Goal: Task Accomplishment & Management: Manage account settings

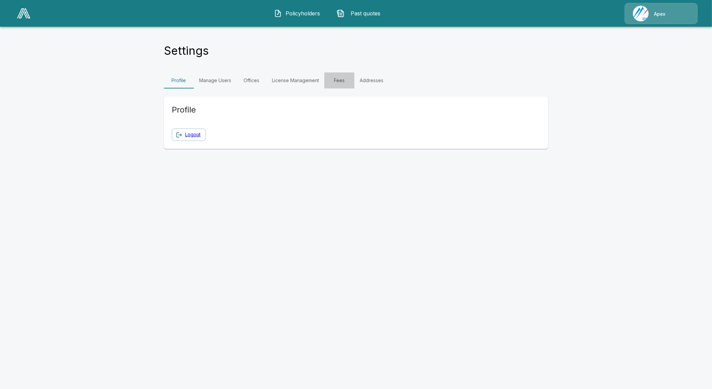
click at [330, 79] on link "Fees" at bounding box center [339, 80] width 30 height 16
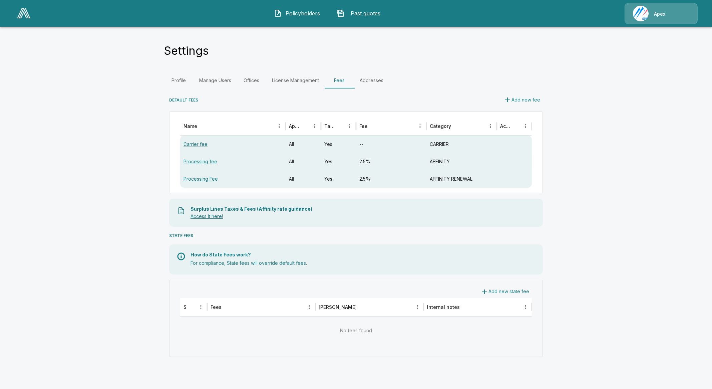
click at [204, 215] on link "Access it here!" at bounding box center [207, 216] width 32 height 6
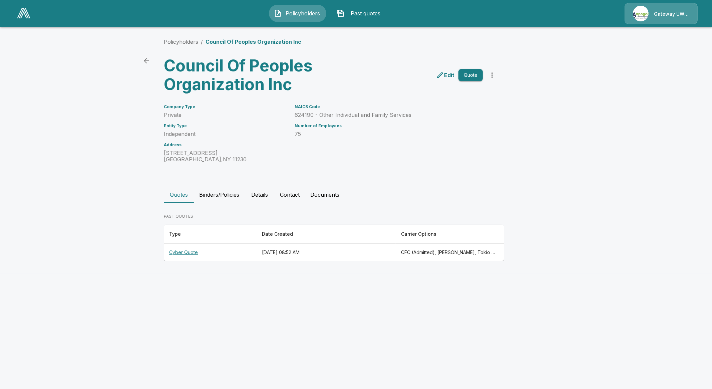
click at [197, 249] on th "Cyber Quote" at bounding box center [210, 253] width 93 height 18
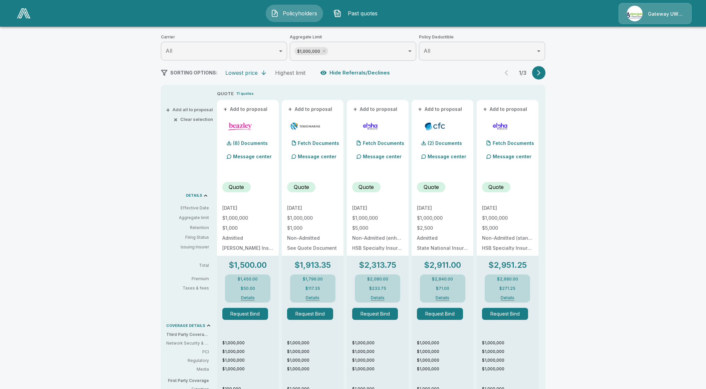
scroll to position [83, 0]
click at [448, 311] on button "Request Bind" at bounding box center [440, 313] width 46 height 12
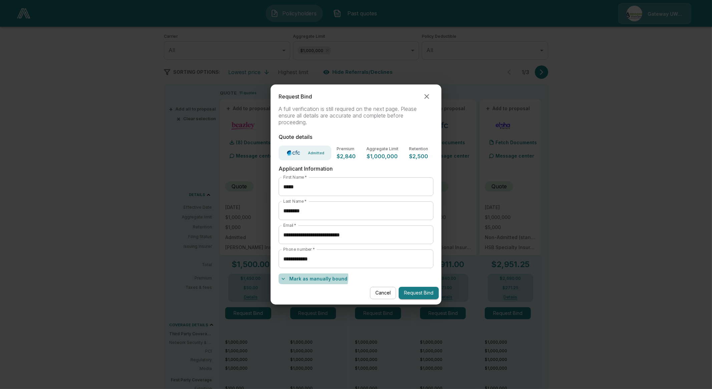
click at [307, 277] on button "Mark as manually bound" at bounding box center [314, 278] width 71 height 11
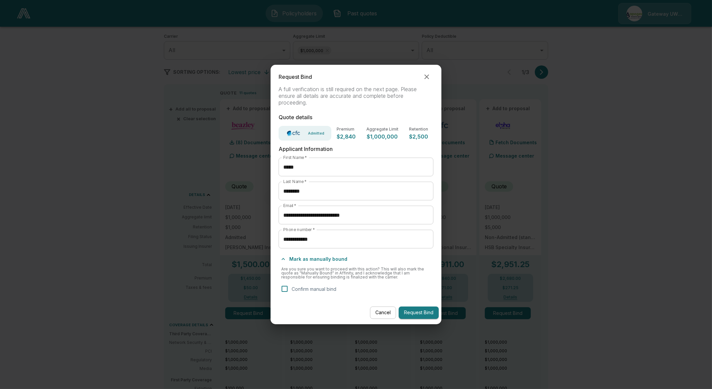
click at [292, 289] on p "Confirm manual bind" at bounding box center [314, 288] width 45 height 7
click at [418, 312] on button "Request Bind" at bounding box center [419, 312] width 40 height 12
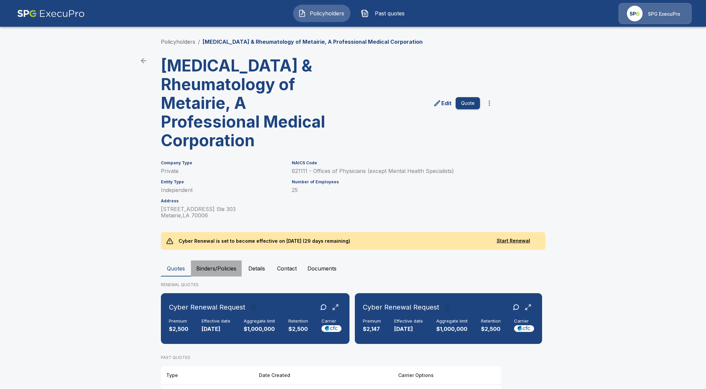
click at [229, 262] on button "Binders/Policies" at bounding box center [216, 268] width 51 height 16
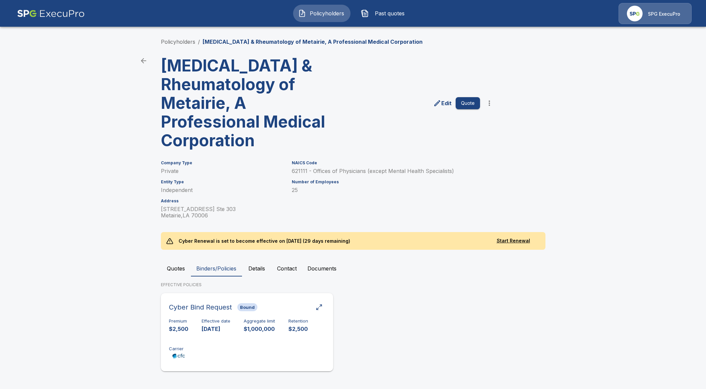
click at [227, 338] on div "Premium $2,500 Effective date [DATE] Aggregate limit $1,000,000 Retention $2,50…" at bounding box center [247, 339] width 156 height 42
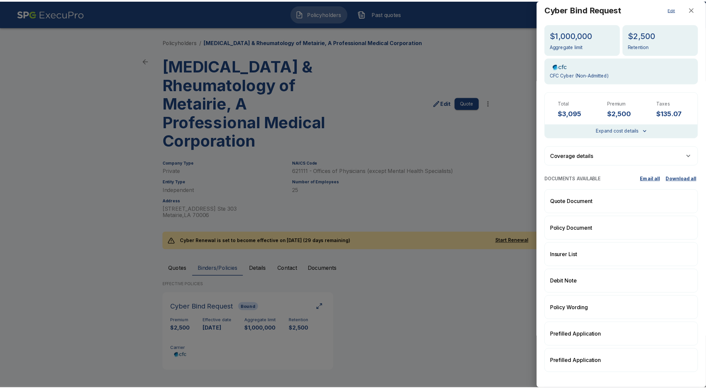
scroll to position [6, 0]
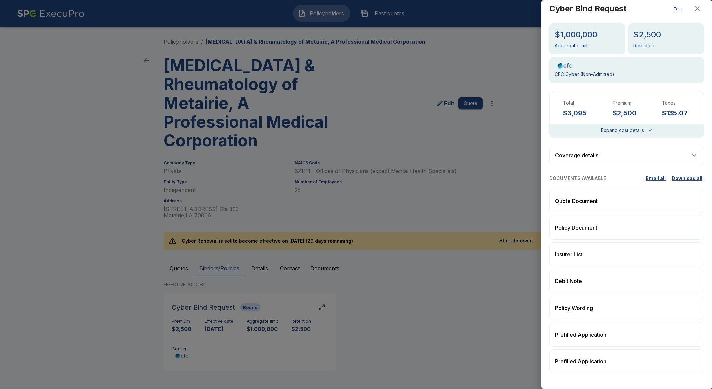
click at [380, 294] on div at bounding box center [356, 194] width 712 height 389
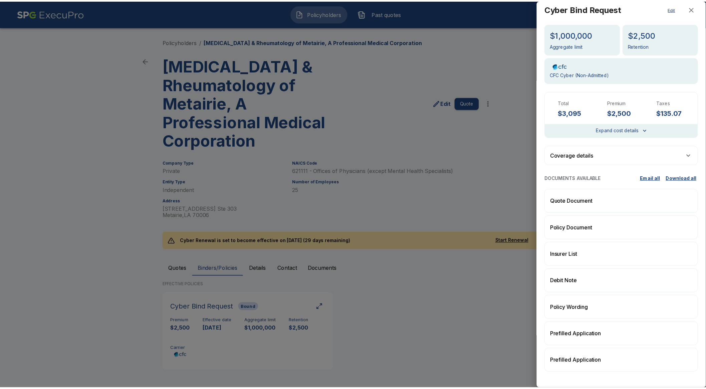
scroll to position [0, 0]
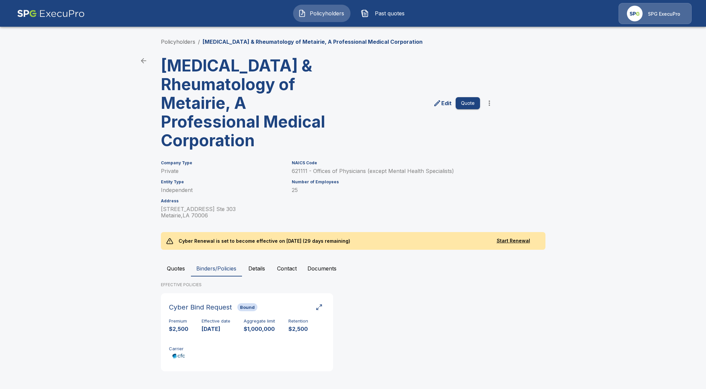
click at [181, 273] on button "Quotes" at bounding box center [176, 268] width 30 height 16
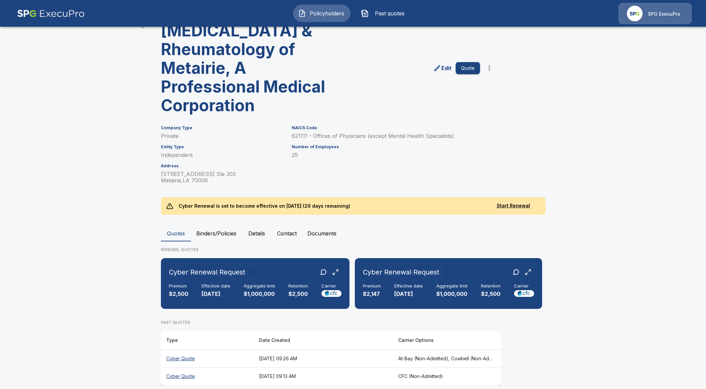
scroll to position [43, 0]
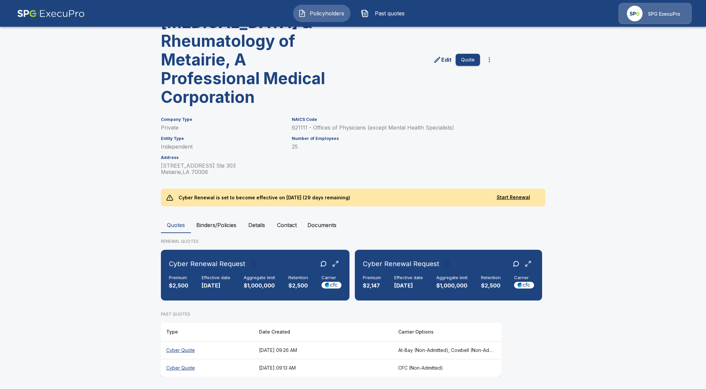
click at [189, 350] on th "Cyber Quote" at bounding box center [207, 350] width 93 height 18
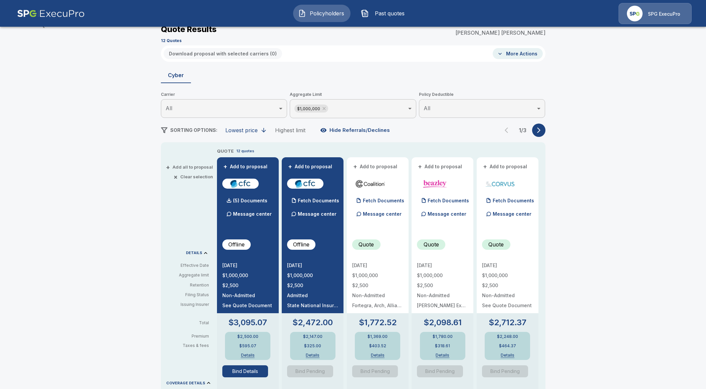
scroll to position [43, 0]
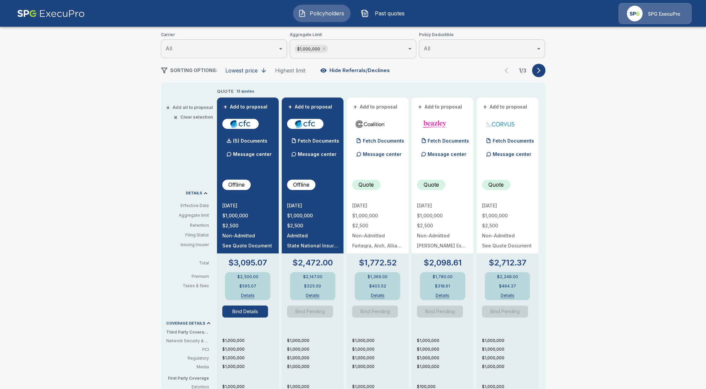
click at [247, 312] on button "Bind Details" at bounding box center [245, 311] width 46 height 12
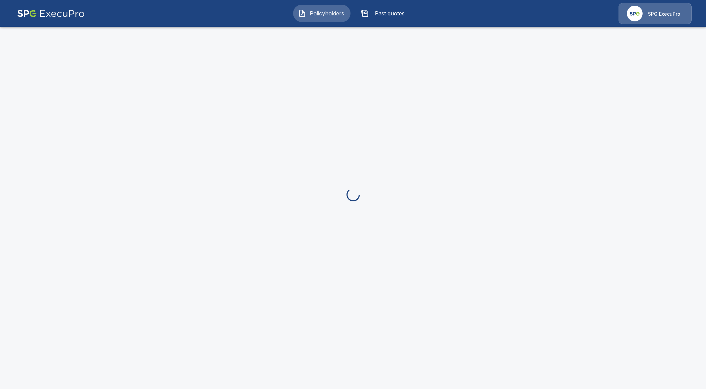
scroll to position [85, 0]
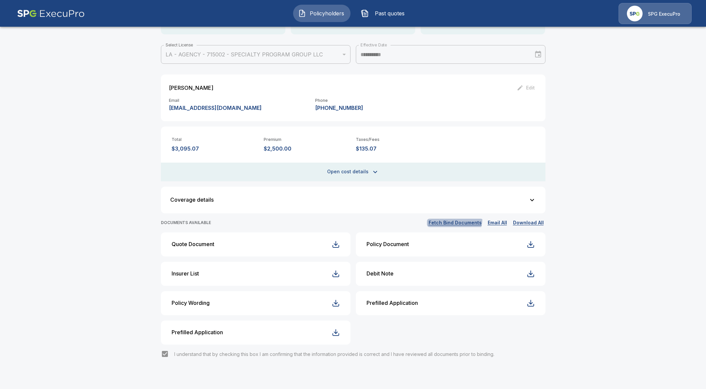
click at [460, 219] on button "Fetch Bind Documents" at bounding box center [455, 223] width 56 height 8
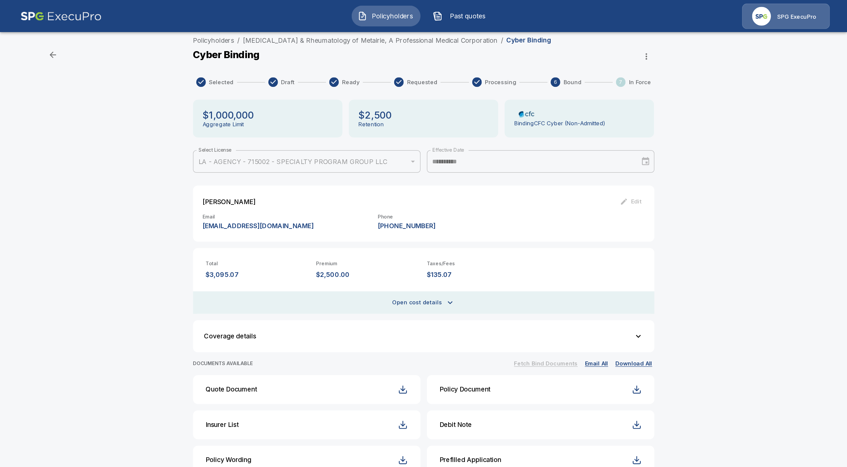
scroll to position [0, 0]
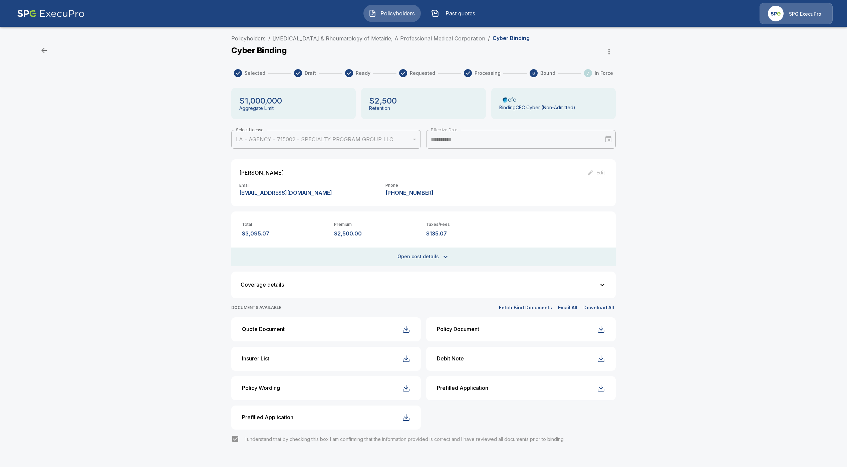
click at [124, 281] on div "**********" at bounding box center [423, 255] width 847 height 446
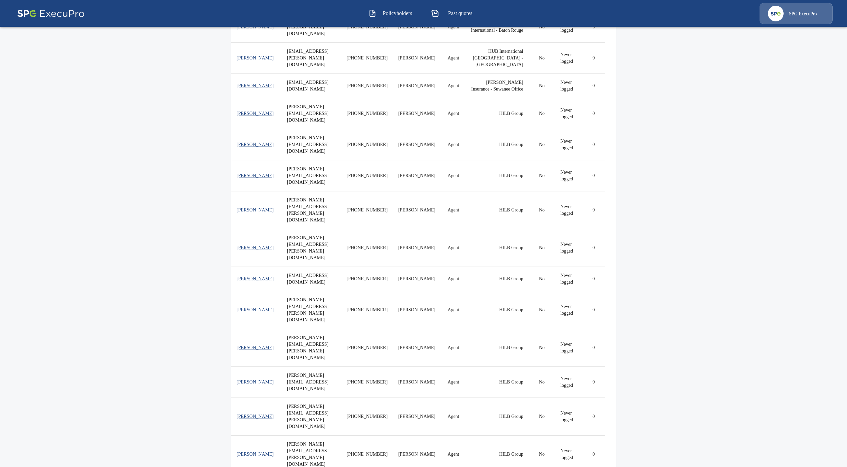
click at [386, 14] on span "Policyholders" at bounding box center [397, 13] width 37 height 8
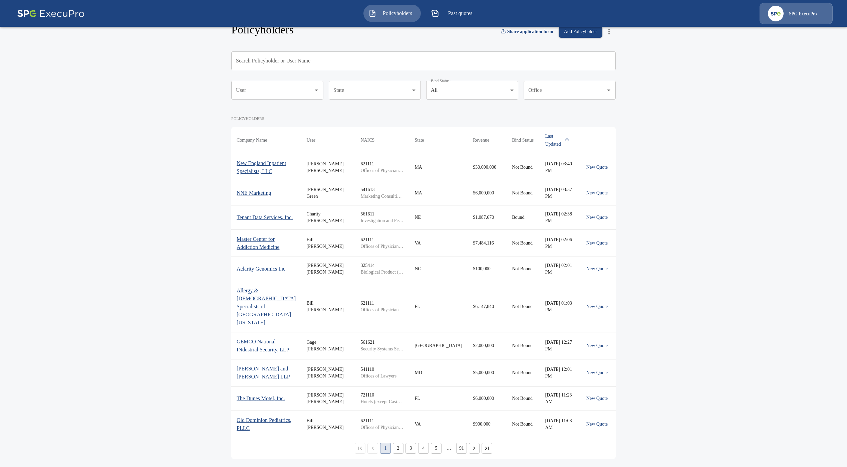
click at [451, 17] on button "Past quotes" at bounding box center [454, 13] width 57 height 17
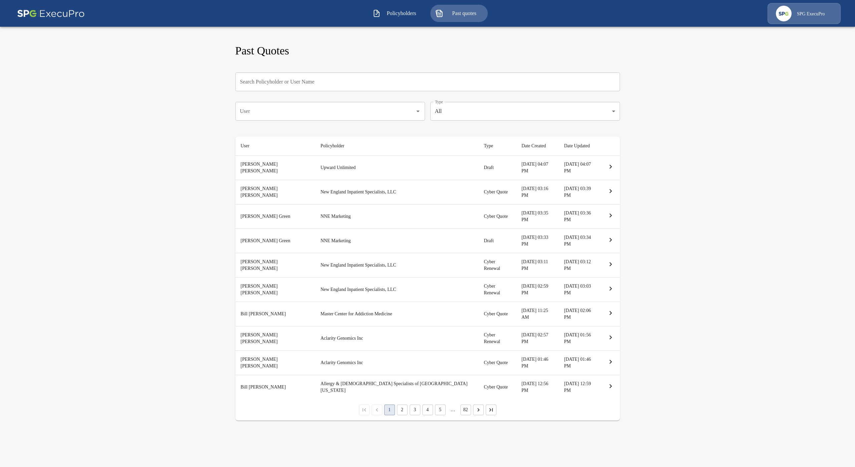
click at [402, 19] on button "Policyholders" at bounding box center [395, 13] width 57 height 17
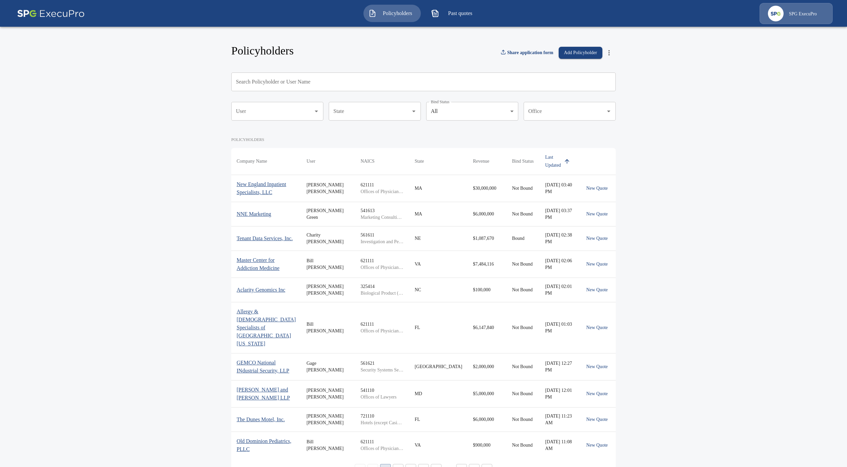
click at [367, 108] on input "State" at bounding box center [370, 111] width 76 height 13
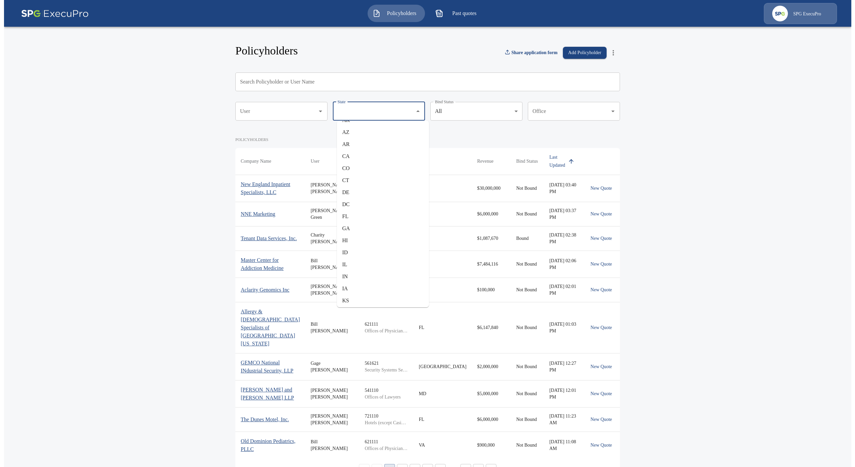
scroll to position [50, 0]
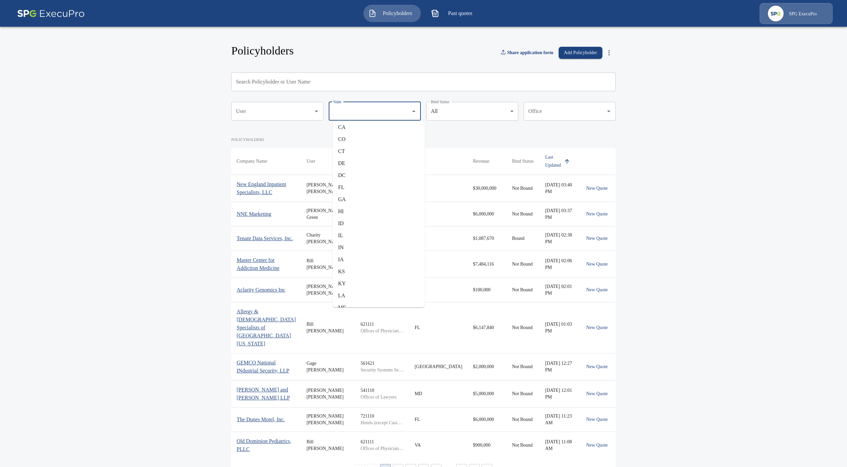
click at [377, 237] on li "IL" at bounding box center [379, 235] width 92 height 12
type input "**"
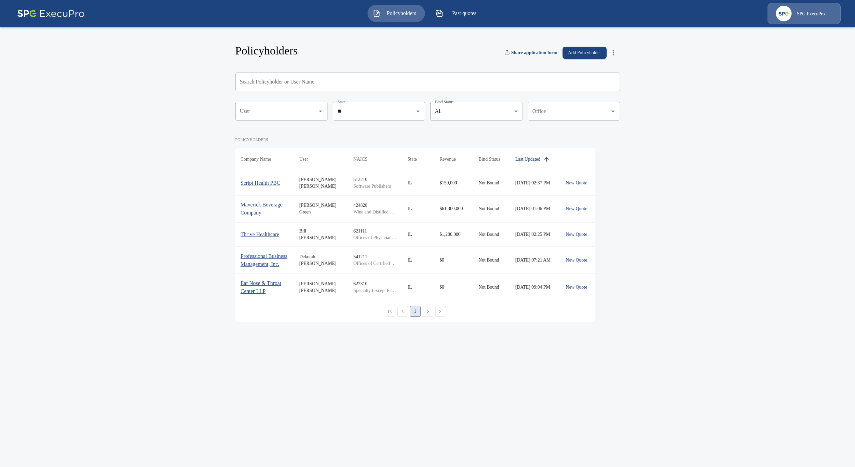
click at [256, 187] on th "Script Health PBC" at bounding box center [264, 183] width 59 height 24
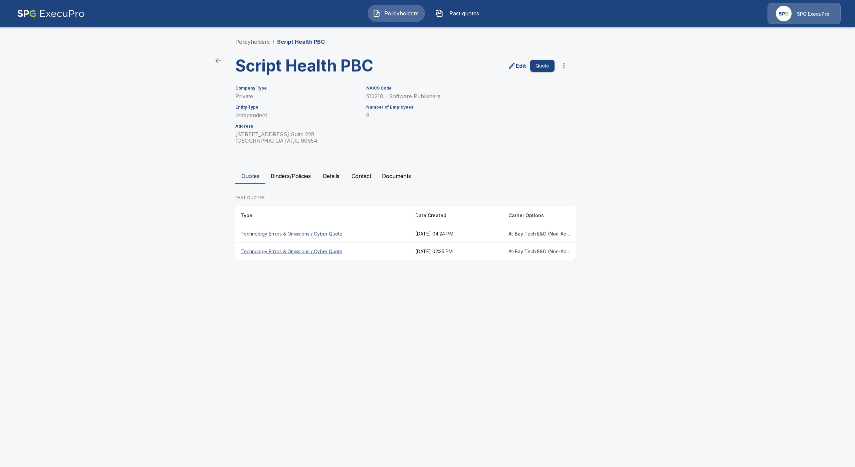
click at [260, 235] on th "Technology Errors & Omissions / Cyber Quote" at bounding box center [322, 234] width 175 height 18
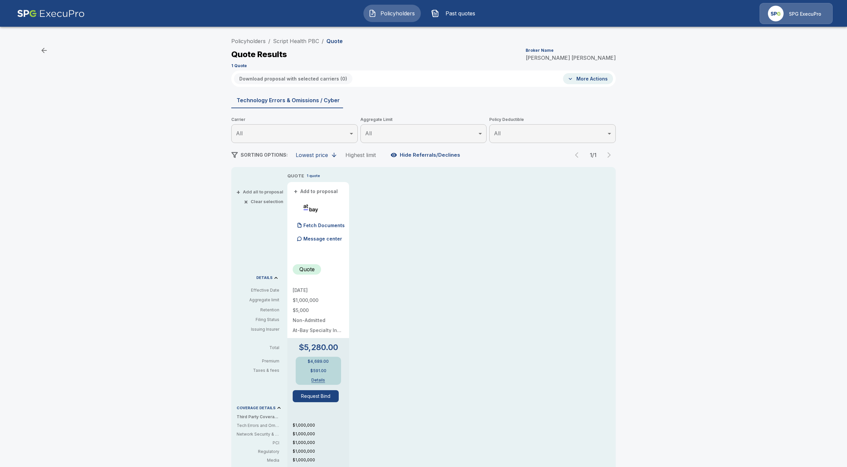
click at [323, 381] on button "Details" at bounding box center [318, 380] width 27 height 4
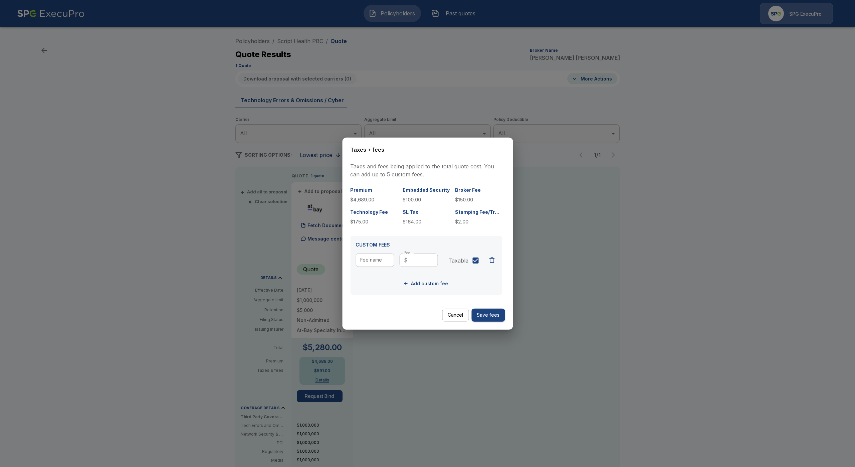
click at [451, 317] on button "Cancel" at bounding box center [455, 314] width 27 height 13
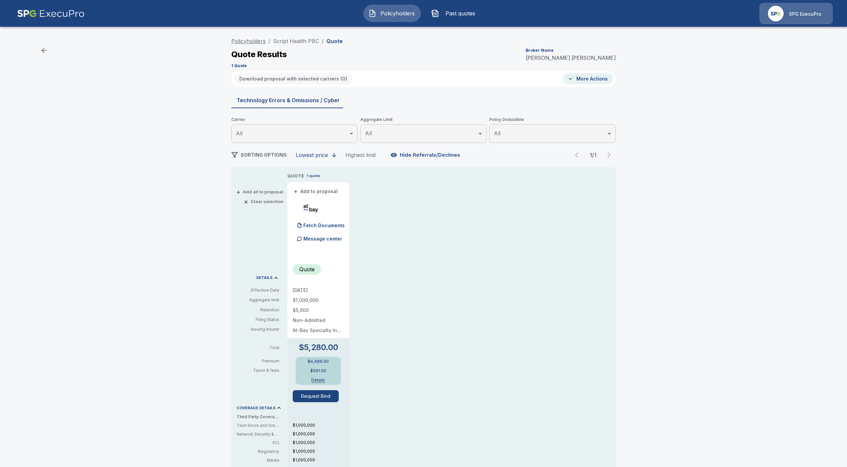
click at [262, 38] on link "Policyholders" at bounding box center [248, 41] width 34 height 7
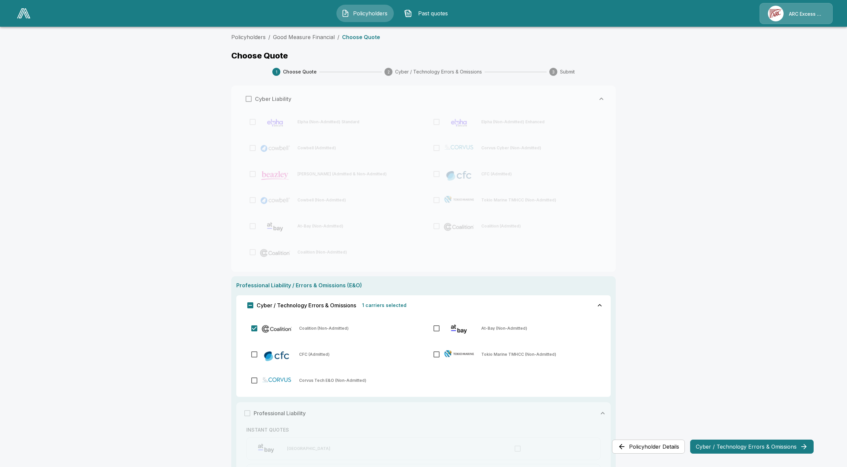
click at [21, 13] on img at bounding box center [23, 13] width 13 height 10
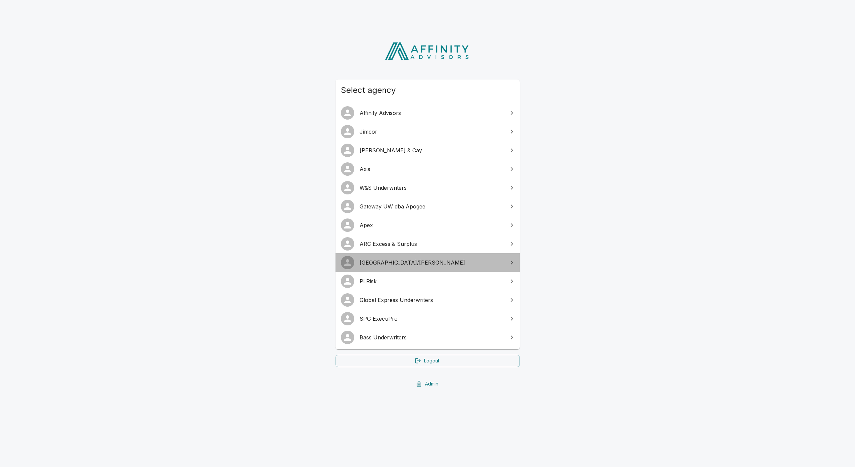
click at [382, 261] on span "[GEOGRAPHIC_DATA]/[PERSON_NAME]" at bounding box center [431, 262] width 144 height 8
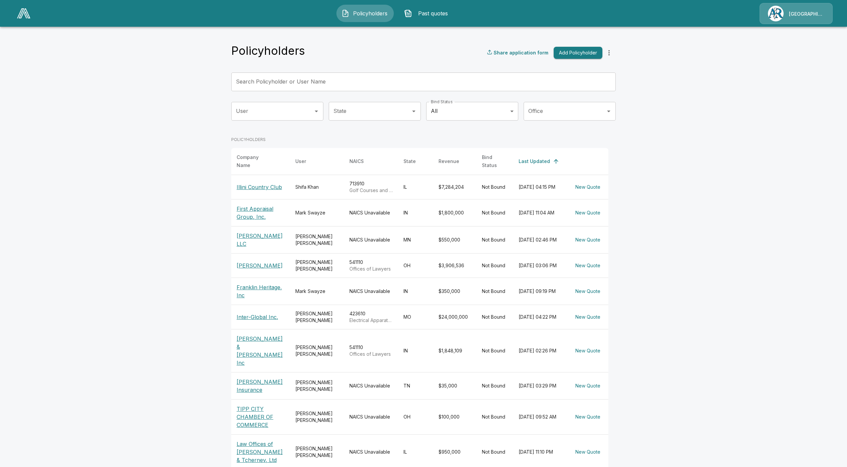
click at [579, 53] on button "Add Policyholder" at bounding box center [578, 53] width 49 height 12
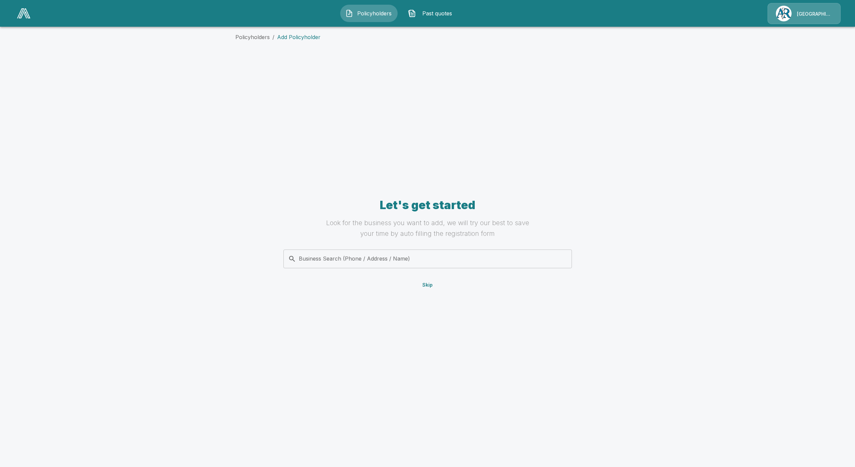
click at [364, 14] on span "Policyholders" at bounding box center [374, 13] width 37 height 8
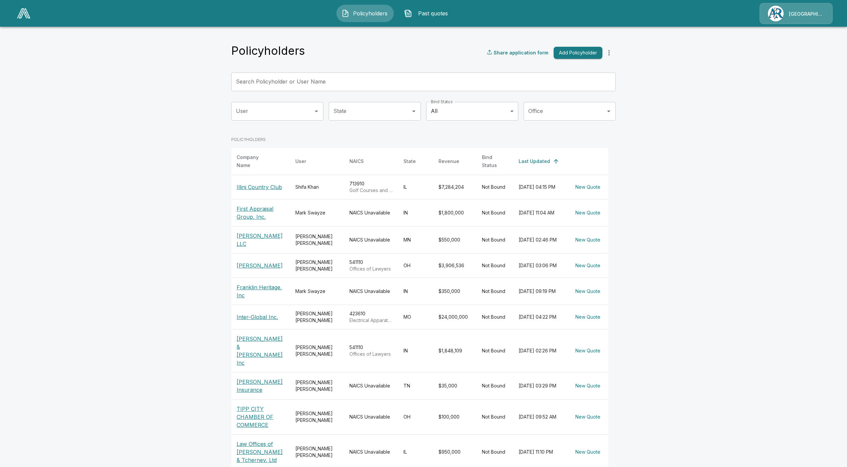
click at [261, 185] on p "Illini Country Club" at bounding box center [261, 187] width 48 height 8
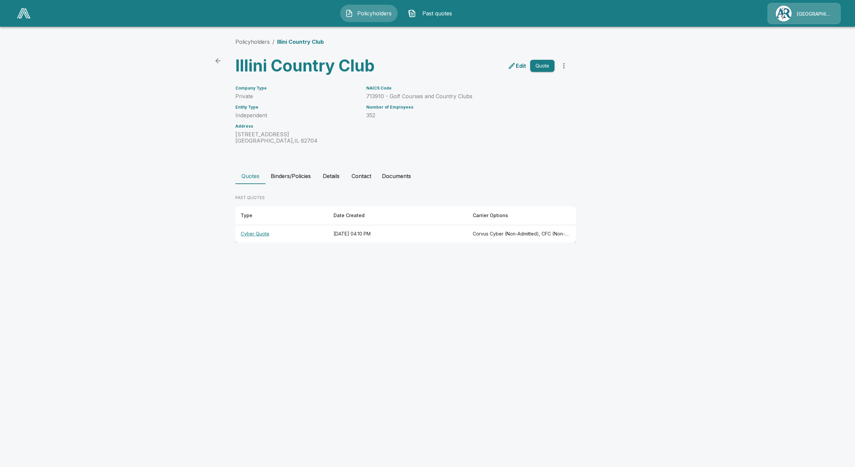
click at [261, 232] on th "Cyber Quote" at bounding box center [281, 234] width 93 height 18
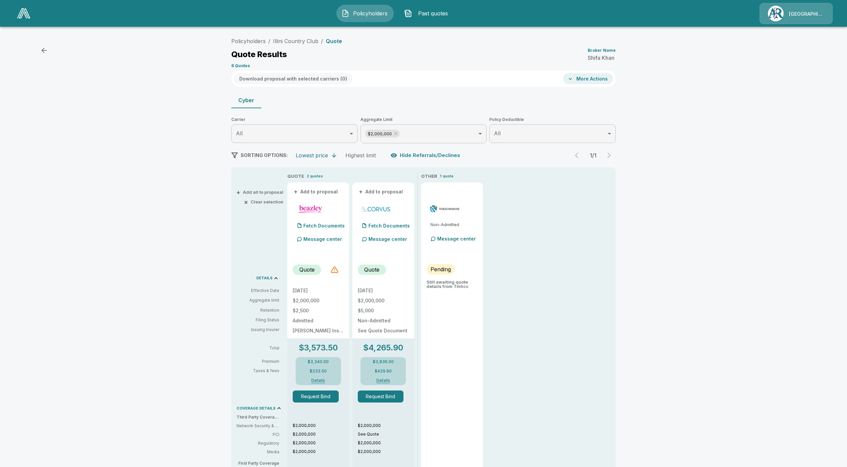
click at [417, 155] on button "Hide Referrals/Declines" at bounding box center [426, 155] width 74 height 13
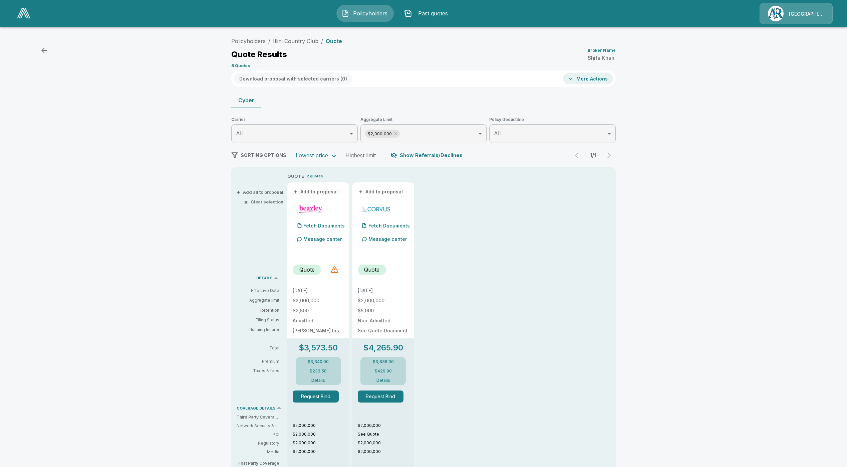
click at [417, 155] on button "Show Referrals/Declines" at bounding box center [427, 155] width 76 height 13
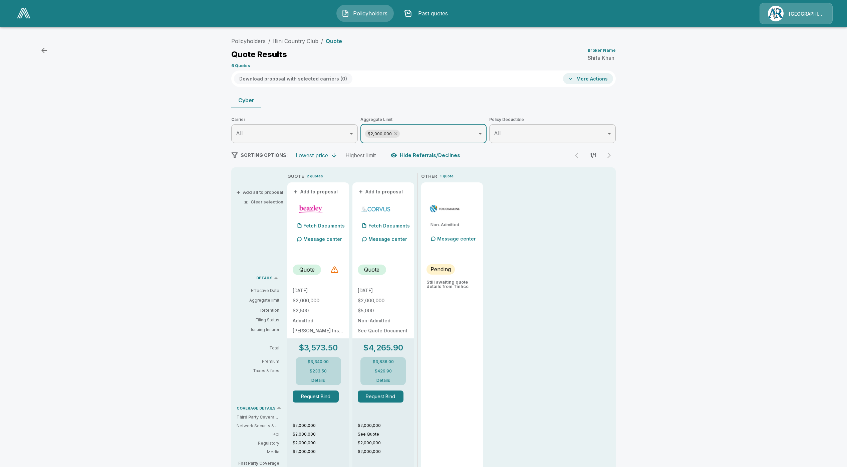
click at [399, 134] on icon at bounding box center [395, 133] width 5 height 5
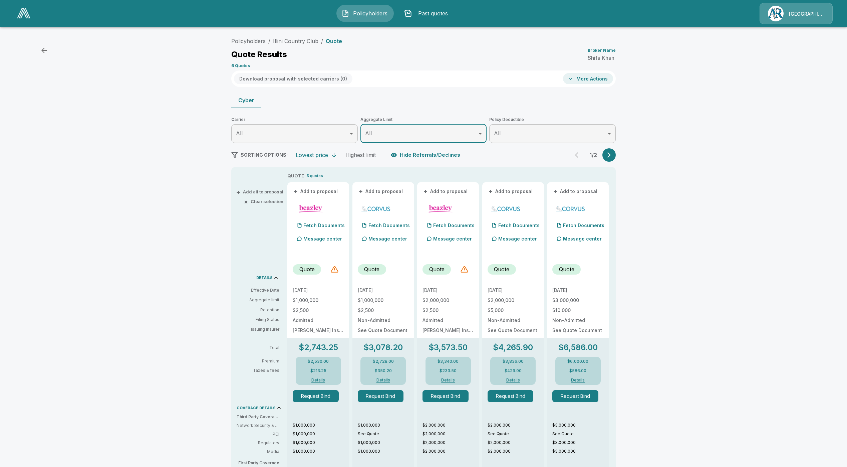
click at [611, 156] on icon "button" at bounding box center [609, 155] width 7 height 7
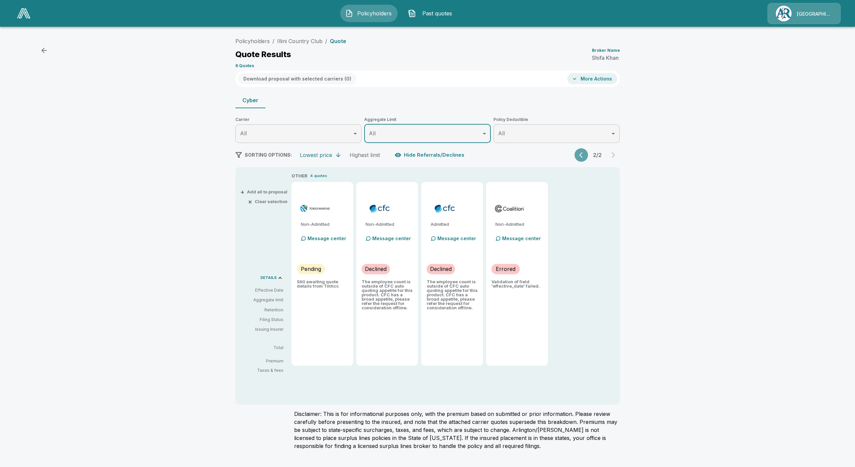
click at [579, 155] on icon "button" at bounding box center [582, 155] width 7 height 7
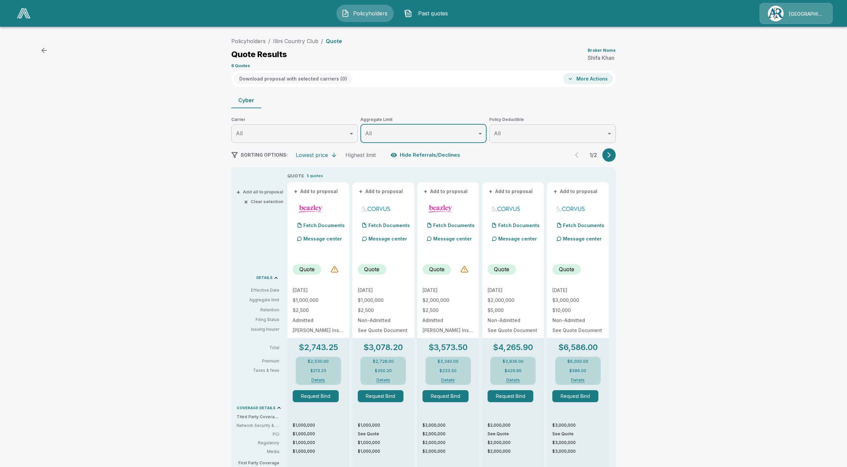
click at [613, 151] on button "button" at bounding box center [608, 154] width 13 height 13
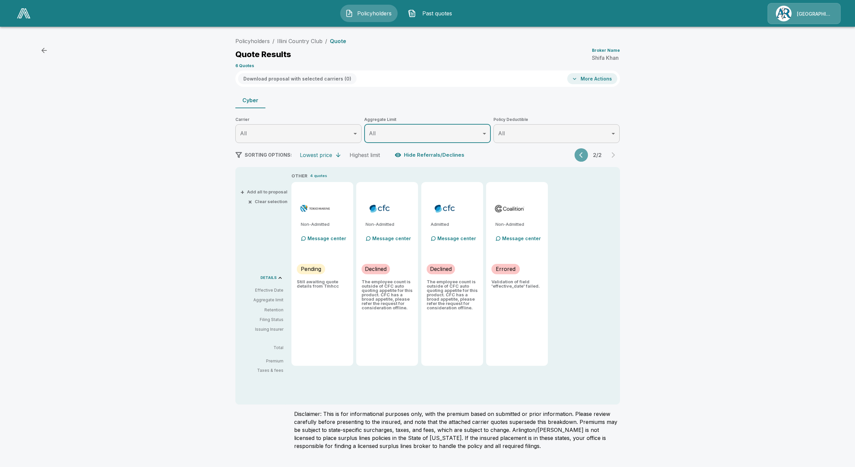
click at [581, 159] on button "button" at bounding box center [580, 154] width 13 height 13
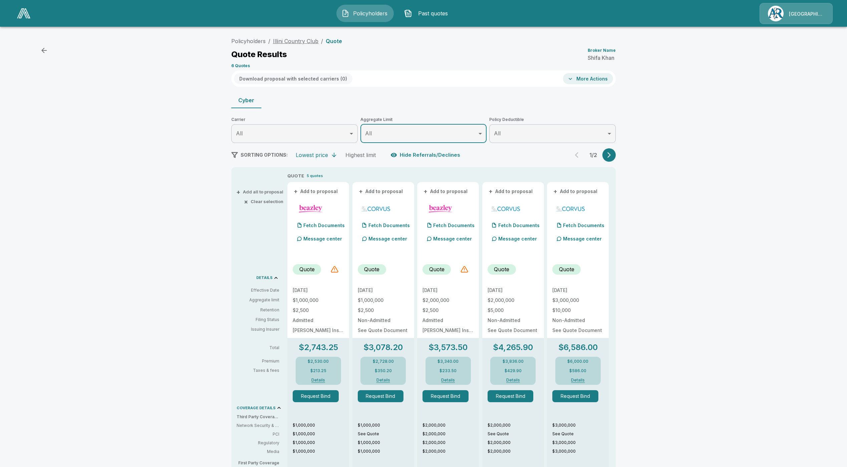
click at [293, 42] on link "Illini Country Club" at bounding box center [295, 41] width 45 height 7
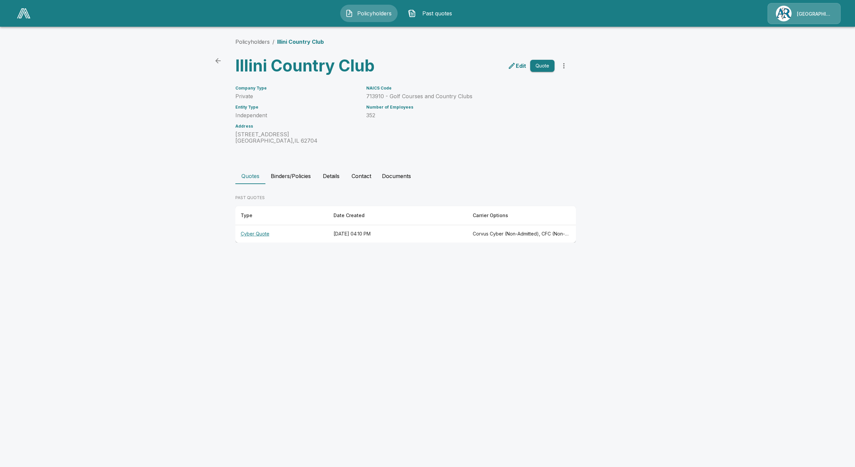
click at [248, 234] on th "Cyber Quote" at bounding box center [281, 234] width 93 height 18
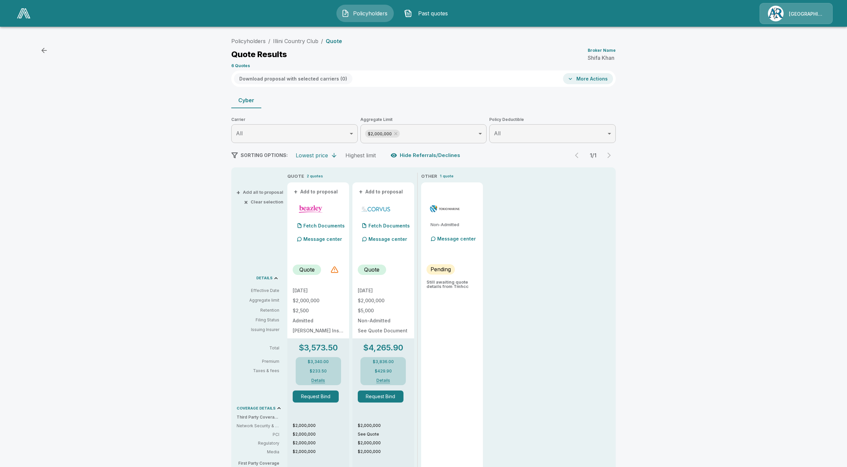
click at [411, 155] on button "Hide Referrals/Declines" at bounding box center [426, 155] width 74 height 13
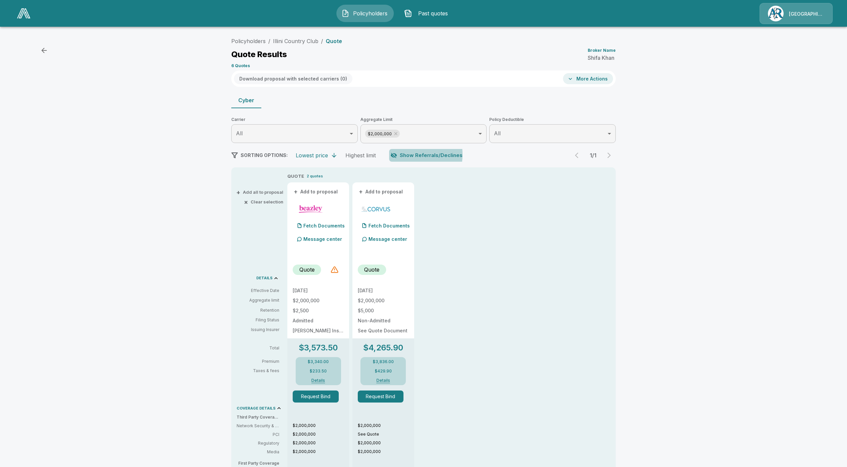
click at [411, 155] on button "Show Referrals/Declines" at bounding box center [427, 155] width 76 height 13
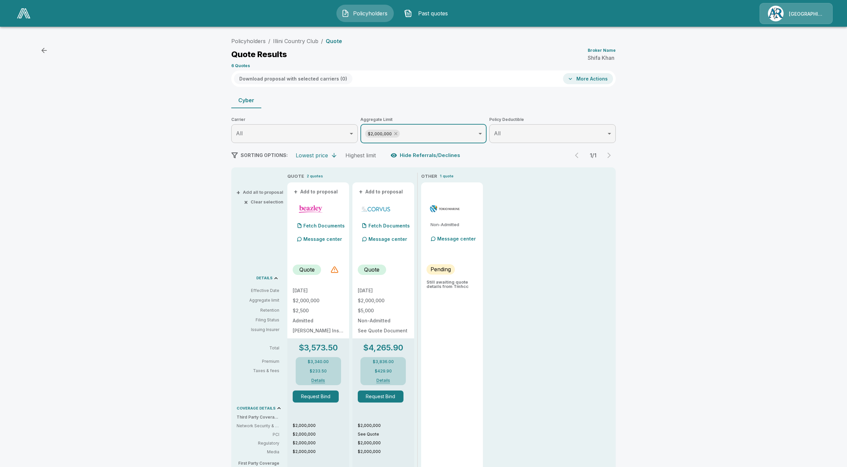
click at [397, 133] on icon at bounding box center [395, 133] width 3 height 3
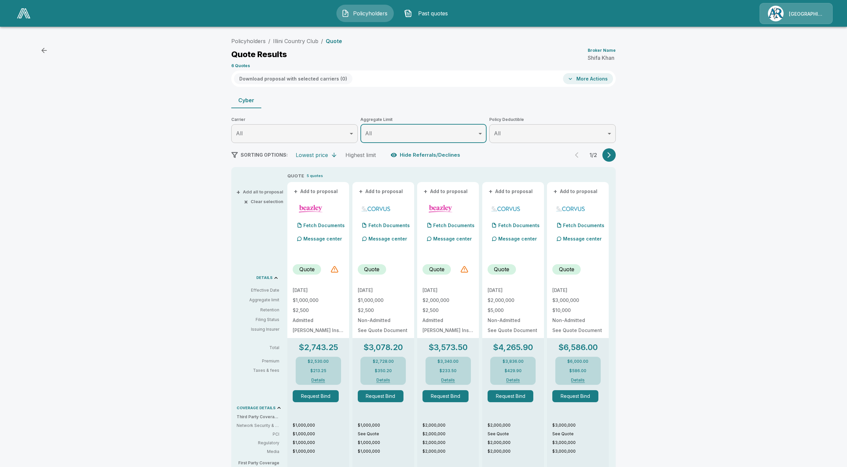
click at [611, 155] on icon "button" at bounding box center [609, 155] width 7 height 7
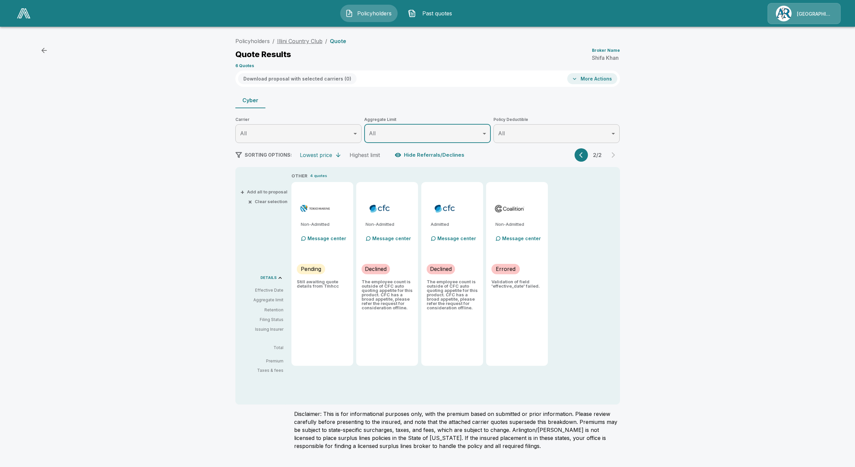
click at [297, 43] on link "Illini Country Club" at bounding box center [299, 41] width 45 height 7
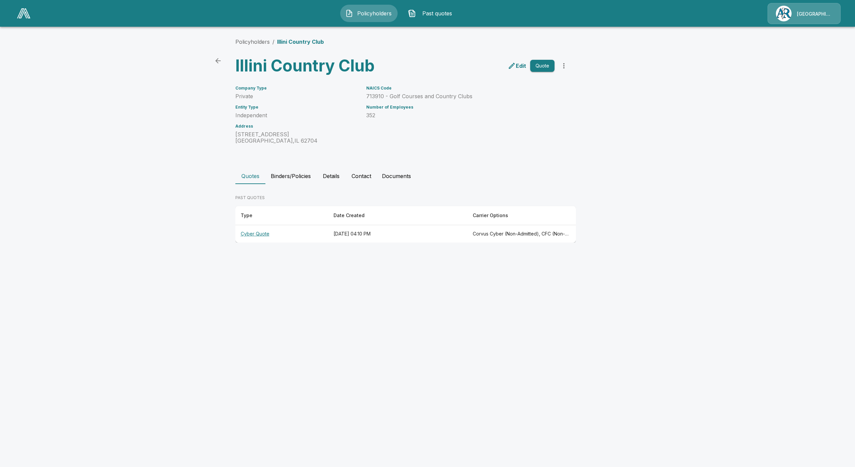
click at [267, 232] on th "Cyber Quote" at bounding box center [281, 234] width 93 height 18
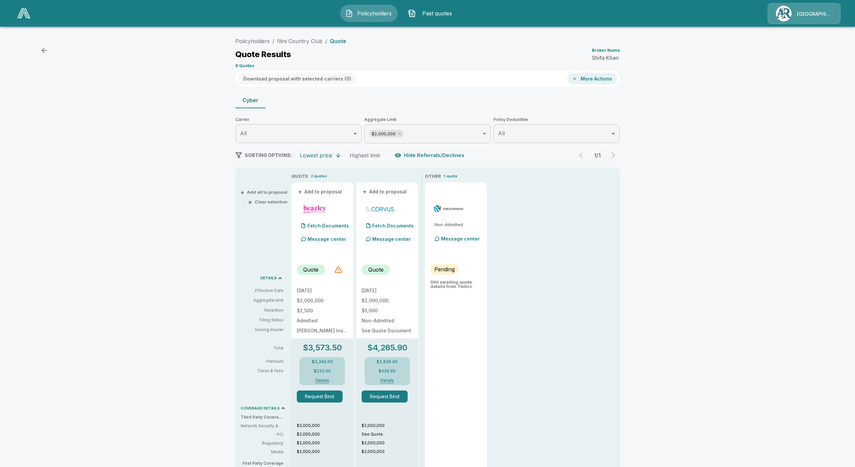
click at [400, 128] on body "Policyholders Past quotes Arlington/Roe Policyholders / Illini Country Club / Q…" at bounding box center [427, 335] width 855 height 671
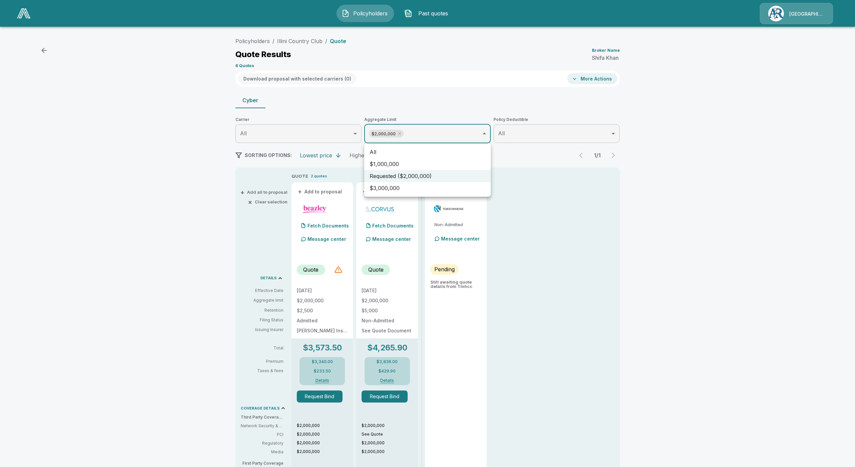
click at [400, 132] on div at bounding box center [427, 233] width 855 height 467
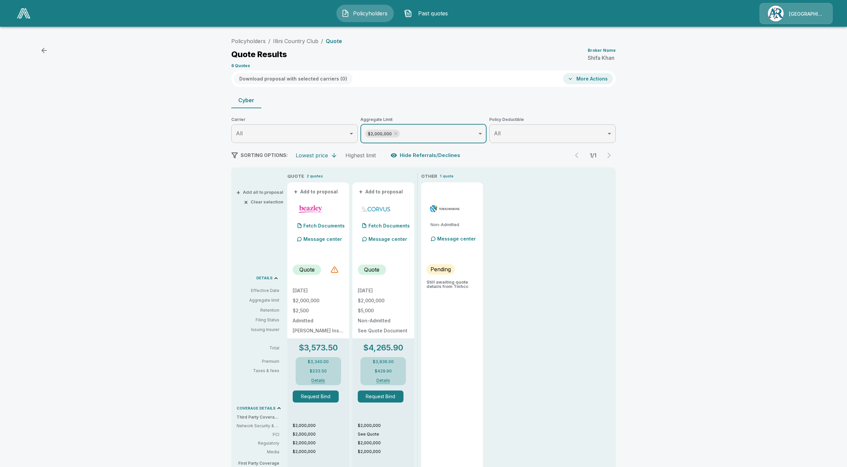
click at [399, 132] on icon at bounding box center [395, 133] width 5 height 5
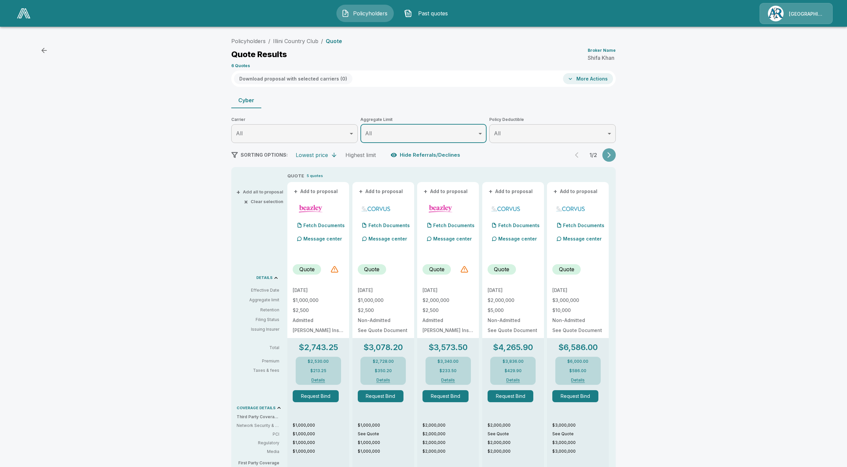
click at [612, 156] on icon "button" at bounding box center [609, 155] width 7 height 7
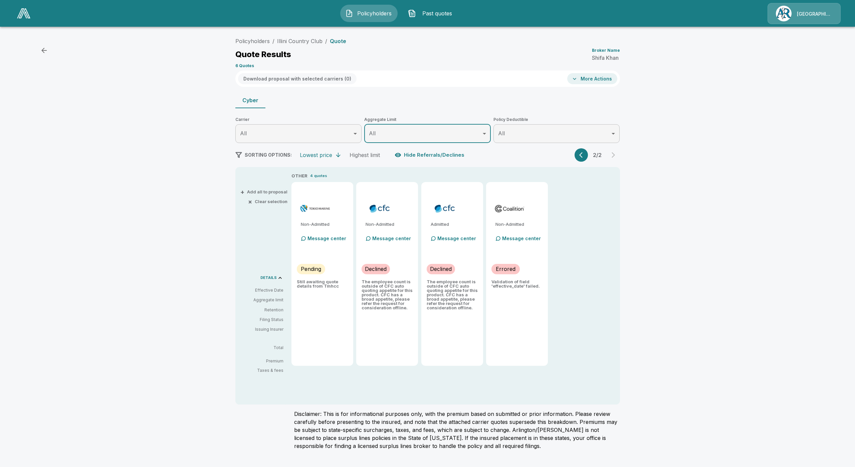
click at [584, 153] on icon "button" at bounding box center [582, 155] width 7 height 7
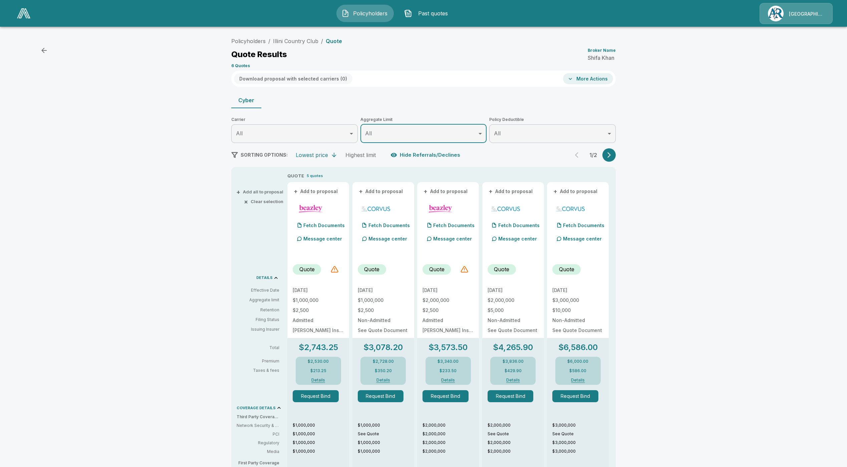
click at [609, 150] on button "button" at bounding box center [608, 154] width 13 height 13
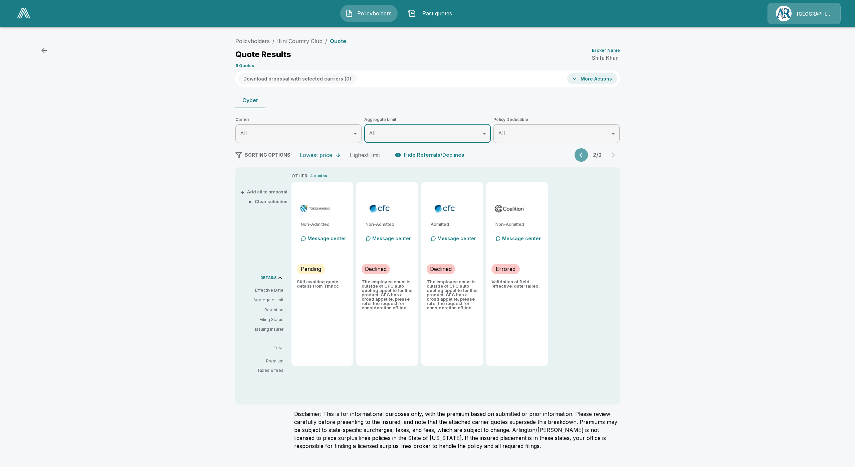
click at [585, 156] on icon "button" at bounding box center [582, 155] width 7 height 7
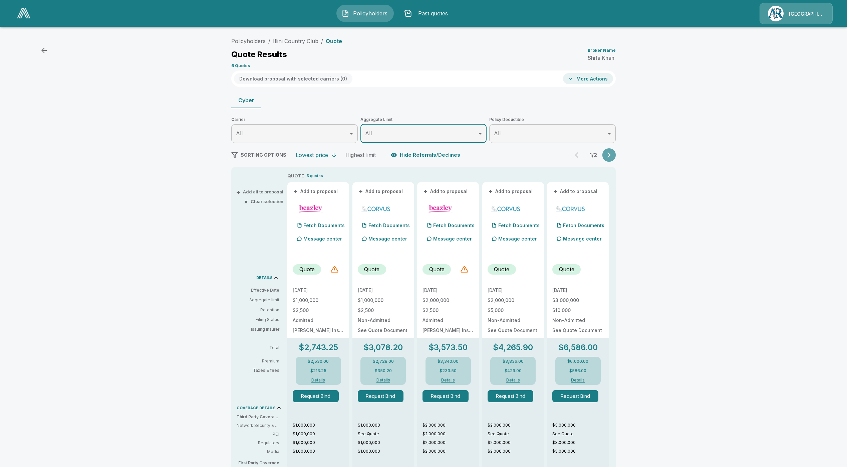
click at [609, 158] on icon "button" at bounding box center [609, 155] width 7 height 7
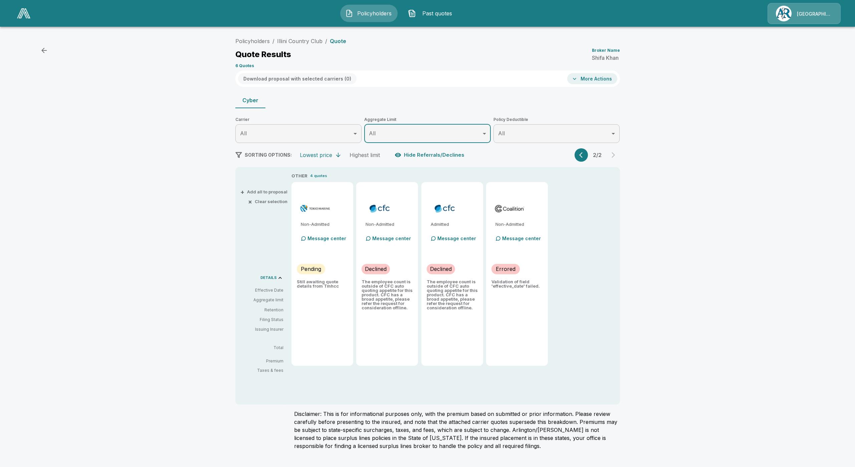
click at [581, 156] on icon "button" at bounding box center [580, 155] width 3 height 6
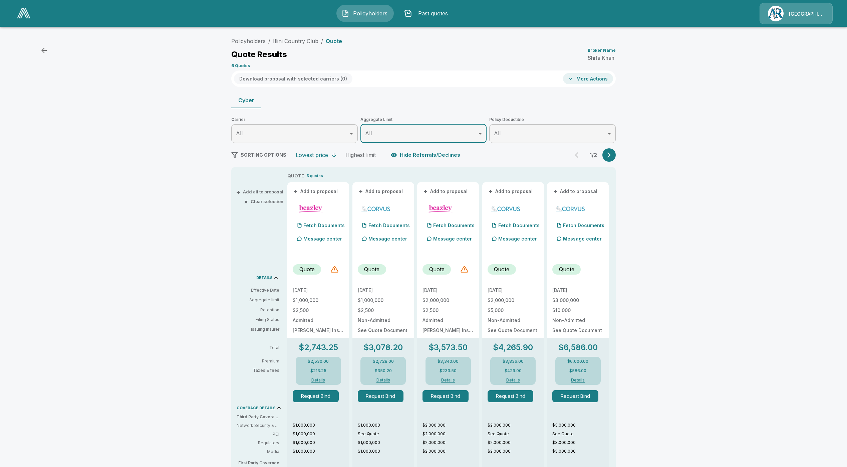
click at [686, 127] on div "Policyholders / Illini Country Club / Quote Quote Results Broker Name Shifa Kha…" at bounding box center [423, 351] width 847 height 639
click at [583, 82] on button "More Actions" at bounding box center [588, 78] width 50 height 11
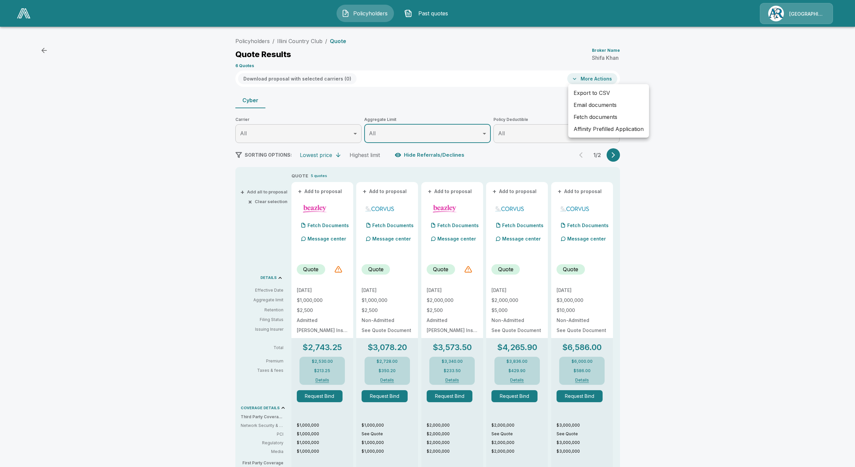
click at [546, 103] on div at bounding box center [427, 233] width 855 height 467
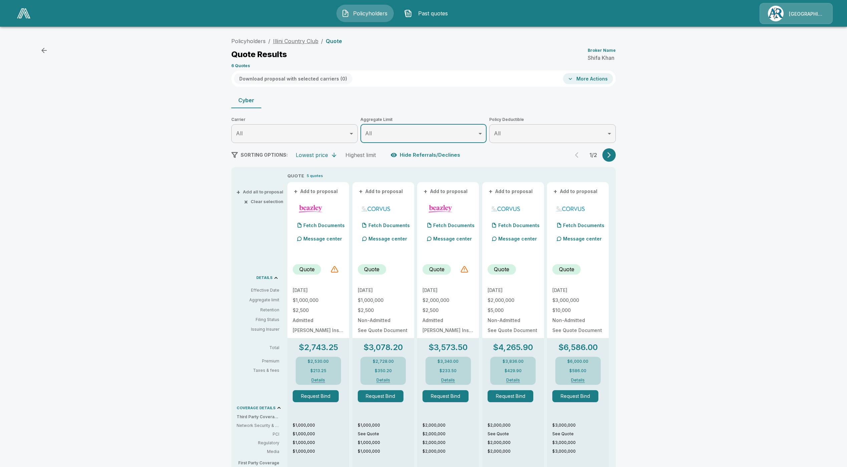
click at [311, 43] on link "Illini Country Club" at bounding box center [295, 41] width 45 height 7
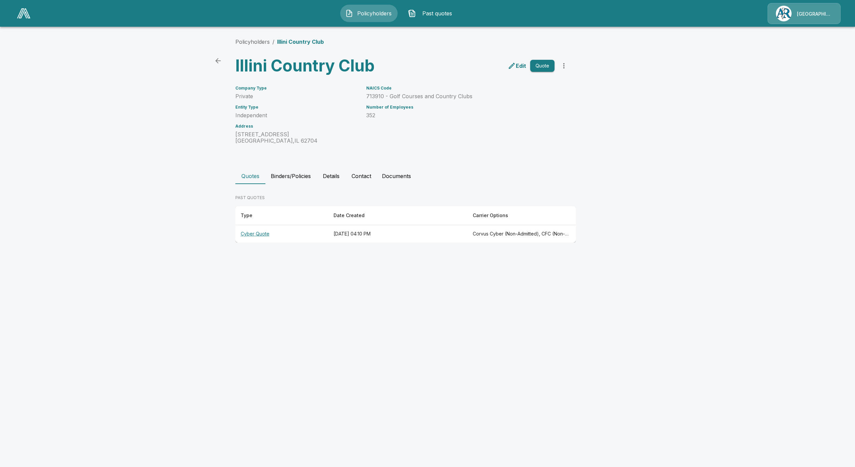
click at [543, 68] on button "Quote" at bounding box center [542, 66] width 24 height 12
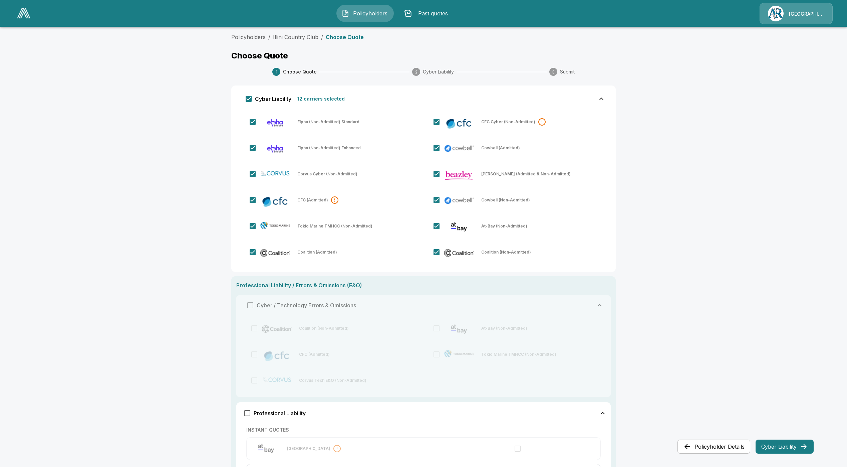
click at [784, 446] on button "Cyber Liability" at bounding box center [785, 446] width 58 height 14
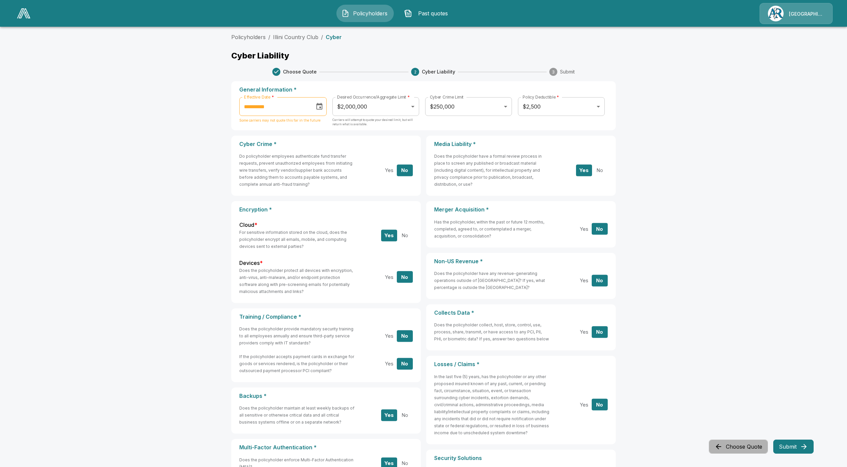
click at [719, 445] on icon "button" at bounding box center [719, 446] width 8 height 8
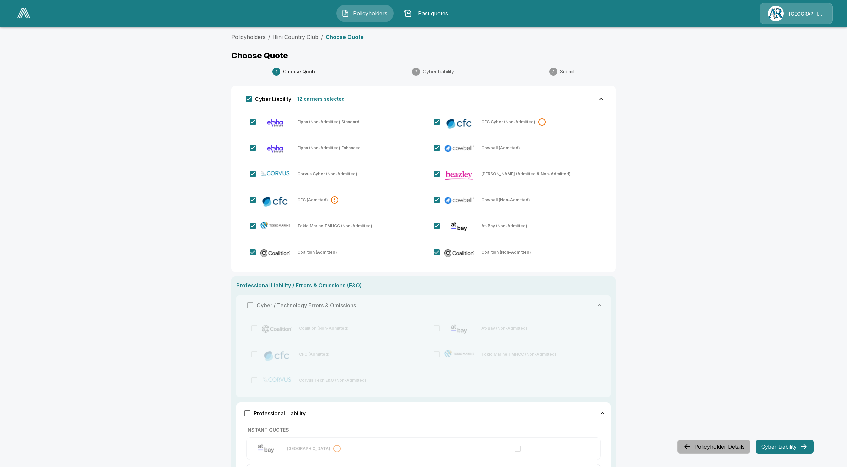
click at [697, 441] on button "Policyholder Details" at bounding box center [714, 446] width 73 height 14
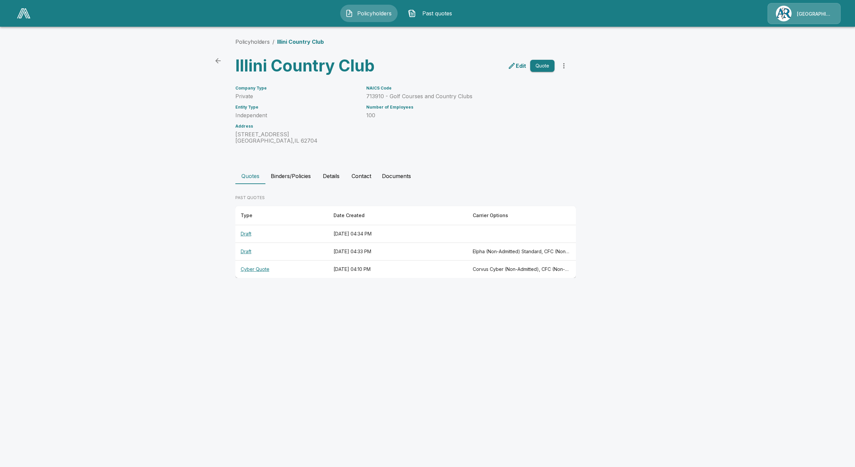
click at [608, 290] on html "Policyholders Past quotes Arlington/[PERSON_NAME] Policyholders / Illini Countr…" at bounding box center [427, 145] width 855 height 290
click at [577, 290] on html "Policyholders Past quotes Arlington/[PERSON_NAME] Policyholders / Illini Countr…" at bounding box center [427, 145] width 855 height 290
click at [245, 231] on th "Draft" at bounding box center [281, 234] width 93 height 18
click at [243, 236] on th "Draft" at bounding box center [281, 234] width 93 height 18
click at [632, 290] on html "Policyholders Past quotes Arlington/Roe Policyholders / Illini Country Club Ill…" at bounding box center [427, 145] width 855 height 290
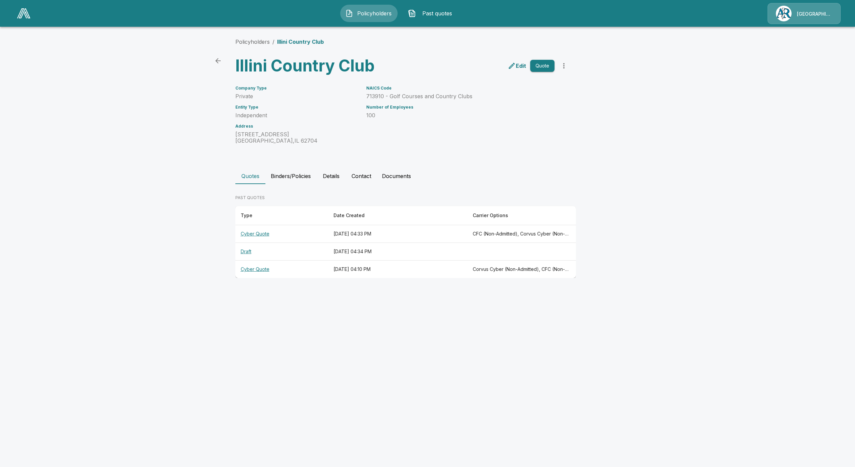
click at [260, 233] on th "Cyber Quote" at bounding box center [281, 234] width 93 height 18
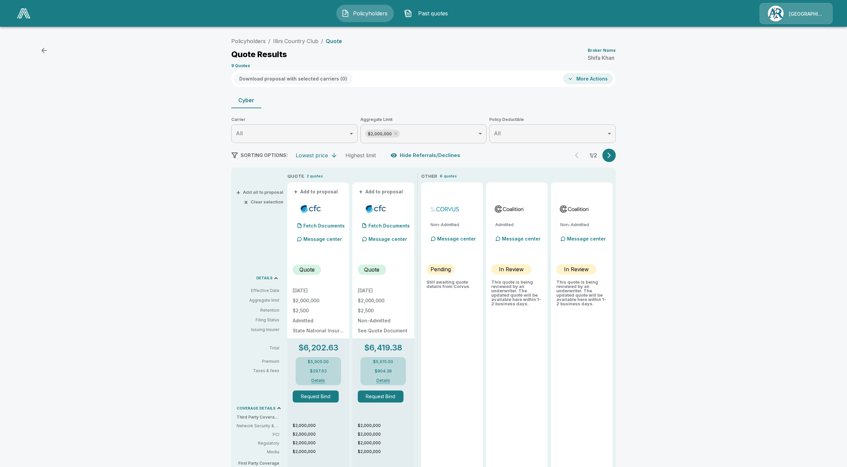
click at [613, 150] on button "button" at bounding box center [608, 155] width 13 height 13
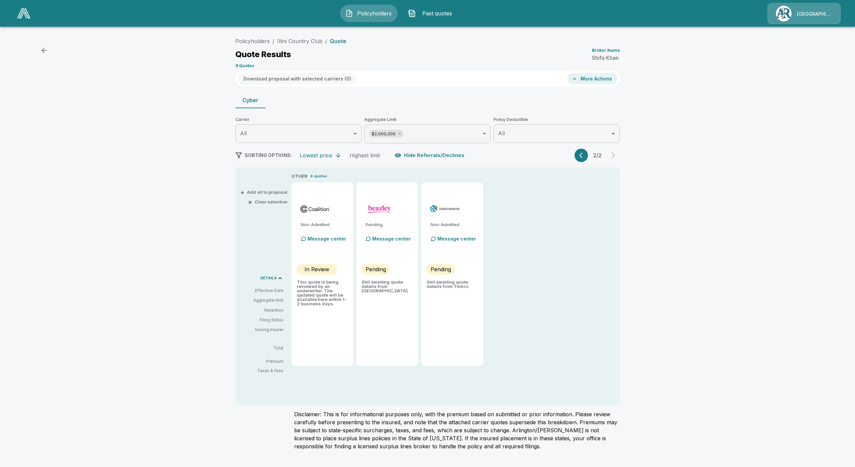
drag, startPoint x: 575, startPoint y: 159, endPoint x: 579, endPoint y: 158, distance: 4.2
click at [579, 158] on div "SORTING OPTIONS: Lowest price Highest limit Hide Referrals/Declines 2 / 2" at bounding box center [427, 155] width 384 height 13
click at [579, 158] on icon "button" at bounding box center [582, 155] width 7 height 7
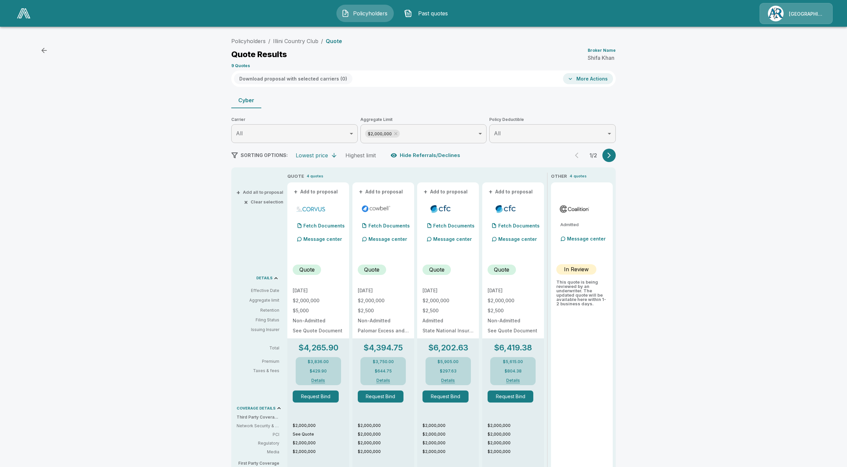
click at [610, 157] on icon "button" at bounding box center [609, 155] width 7 height 7
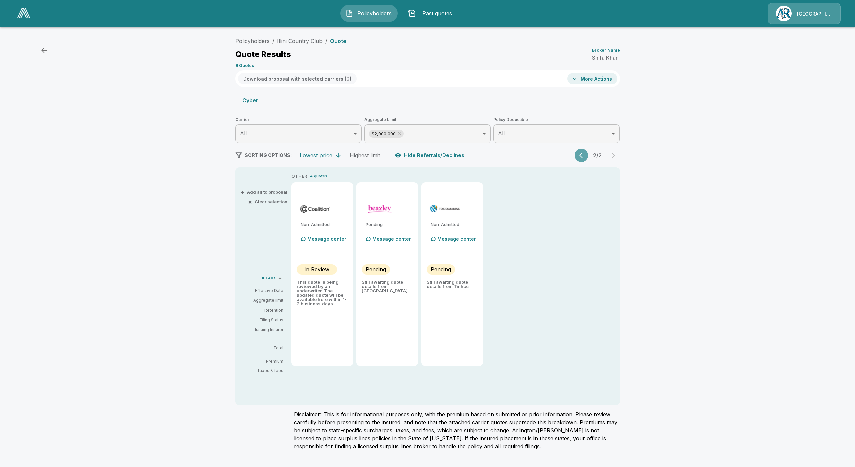
click at [581, 152] on icon "button" at bounding box center [582, 155] width 7 height 7
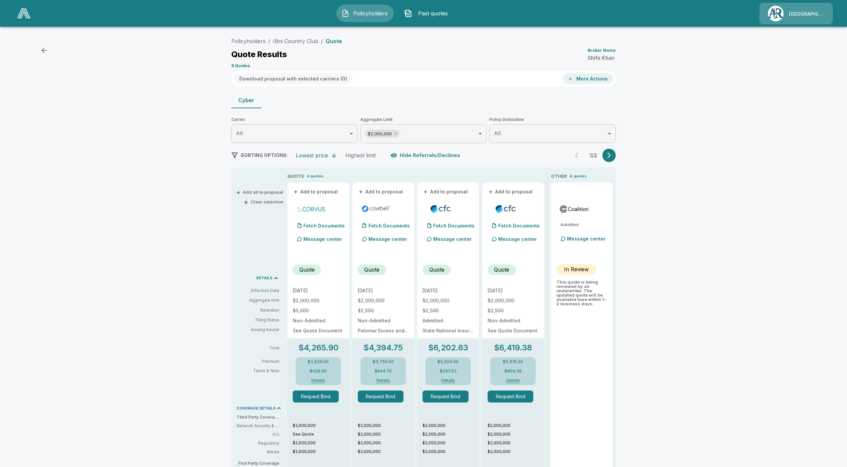
click at [611, 155] on icon "button" at bounding box center [609, 155] width 7 height 7
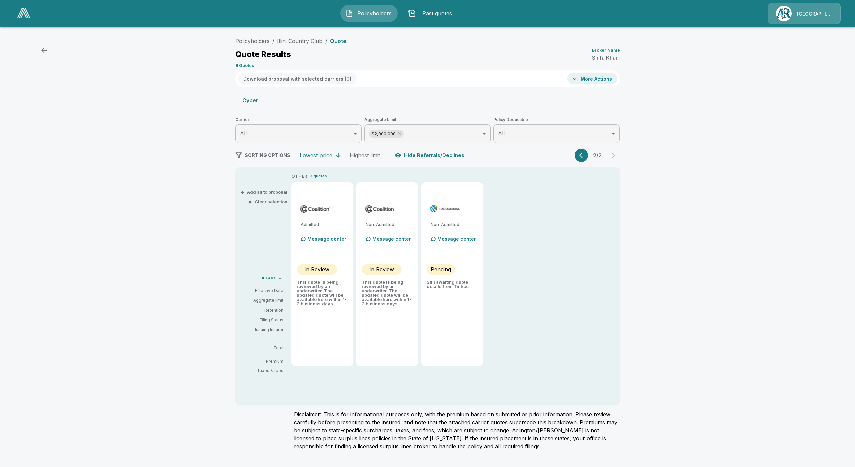
click at [584, 156] on icon "button" at bounding box center [582, 155] width 7 height 7
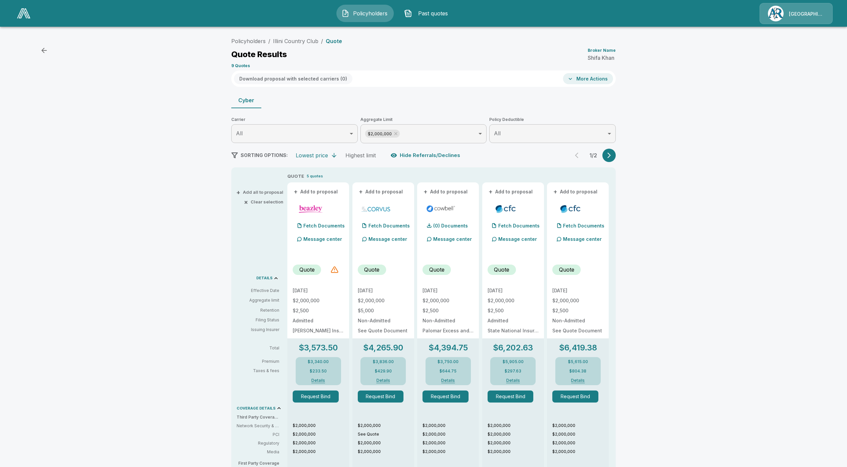
click at [611, 158] on icon "button" at bounding box center [609, 155] width 7 height 7
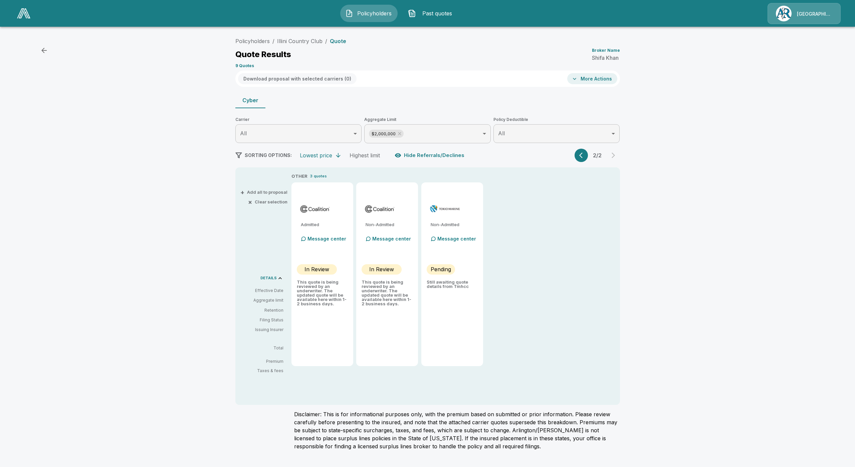
click at [578, 154] on button "button" at bounding box center [580, 155] width 13 height 13
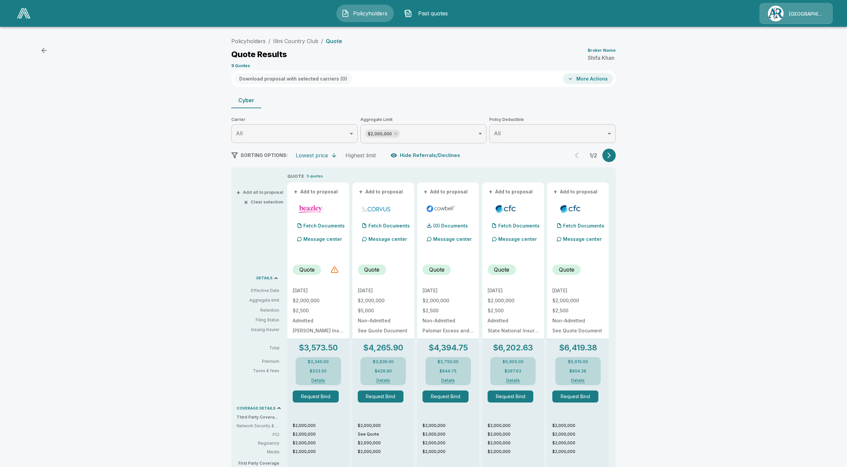
click at [639, 299] on div "Policyholders / Illini Country Club / Quote Quote Results Broker Name Shifa Kha…" at bounding box center [423, 351] width 847 height 639
click at [335, 193] on button "+ Add to proposal" at bounding box center [316, 191] width 47 height 7
drag, startPoint x: 296, startPoint y: 190, endPoint x: 309, endPoint y: 192, distance: 12.8
click at [309, 192] on button "- Remove" at bounding box center [304, 191] width 22 height 5
click at [263, 192] on button "+ Add all to proposal" at bounding box center [261, 192] width 46 height 4
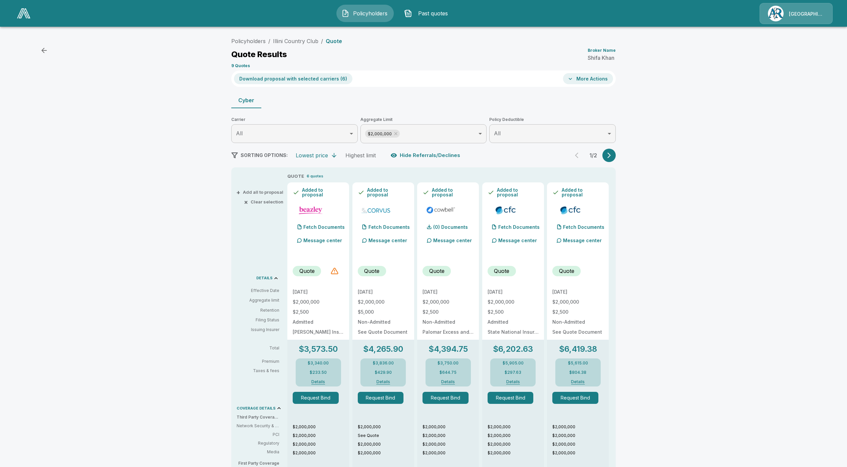
click at [304, 80] on button "Download proposal with selected carriers ( 6 )" at bounding box center [293, 78] width 118 height 11
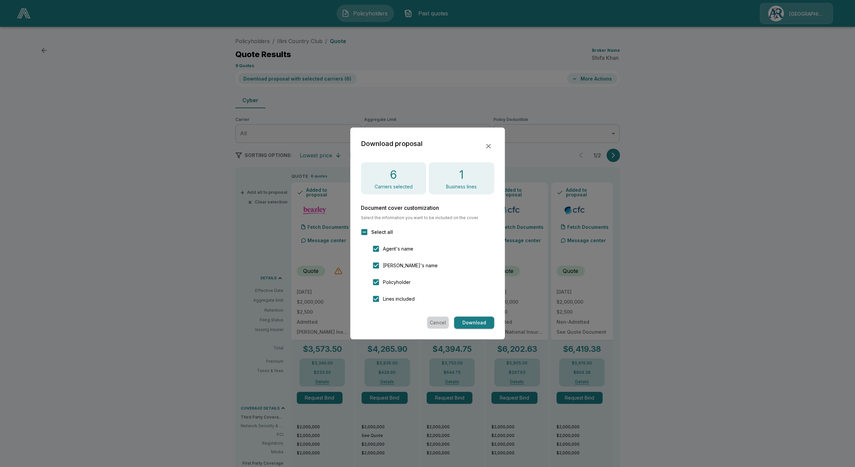
click at [439, 322] on button "Cancel" at bounding box center [438, 322] width 22 height 12
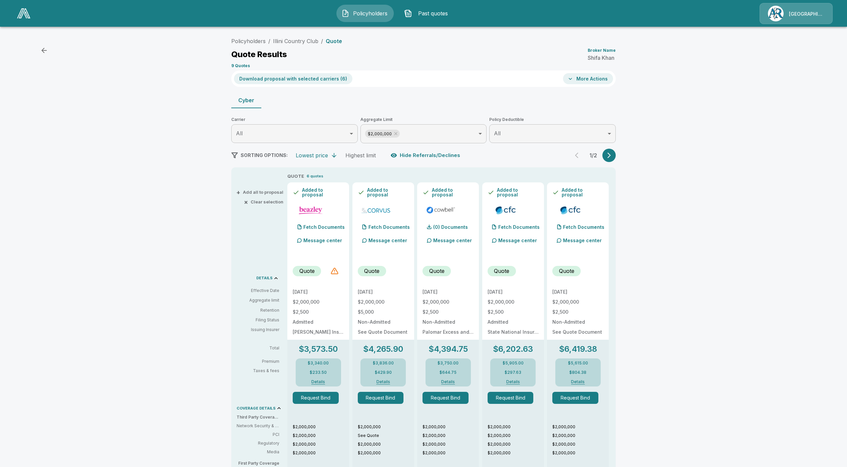
click at [609, 157] on button "button" at bounding box center [608, 155] width 13 height 13
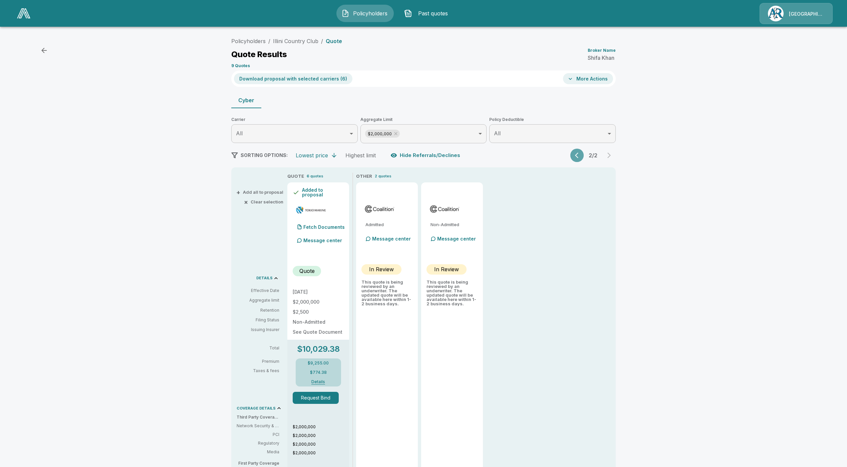
click at [582, 156] on icon "button" at bounding box center [578, 155] width 7 height 7
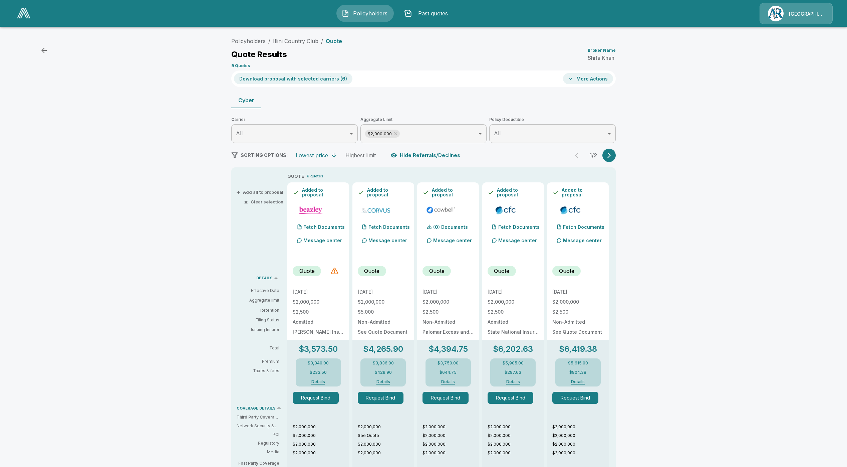
click at [616, 153] on button "button" at bounding box center [608, 155] width 13 height 13
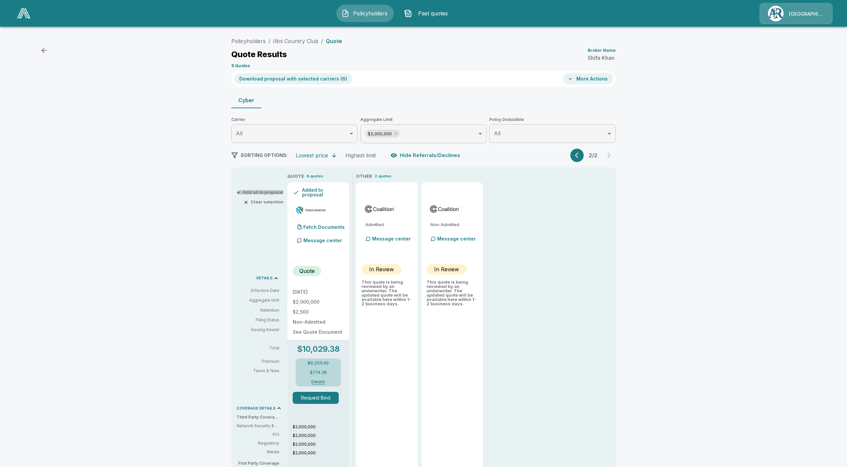
click at [267, 191] on button "+ Add all to proposal" at bounding box center [261, 192] width 46 height 4
click at [272, 200] on button "× Clear selection" at bounding box center [264, 202] width 38 height 4
click at [582, 153] on icon "button" at bounding box center [578, 155] width 7 height 7
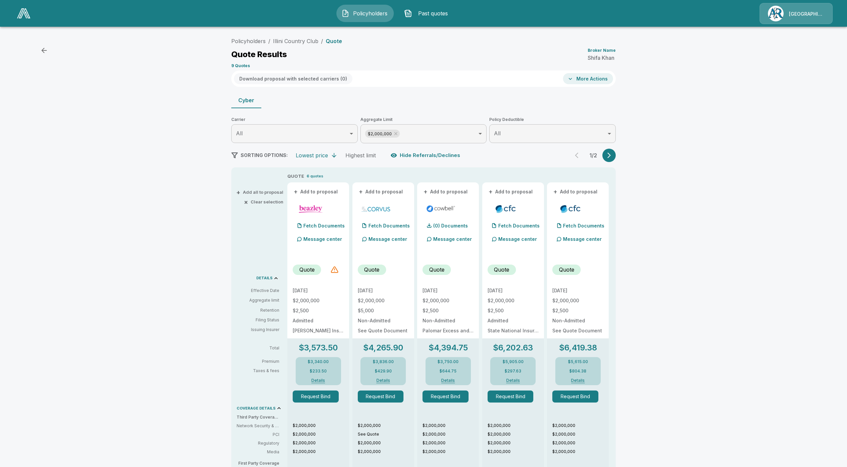
click at [333, 194] on button "+ Add to proposal" at bounding box center [316, 191] width 47 height 7
click at [370, 189] on button "+ Add to proposal" at bounding box center [381, 191] width 47 height 7
click at [443, 190] on button "+ Add to proposal" at bounding box center [446, 191] width 47 height 7
click at [280, 79] on button "Download proposal with selected carriers ( 3 )" at bounding box center [293, 78] width 118 height 11
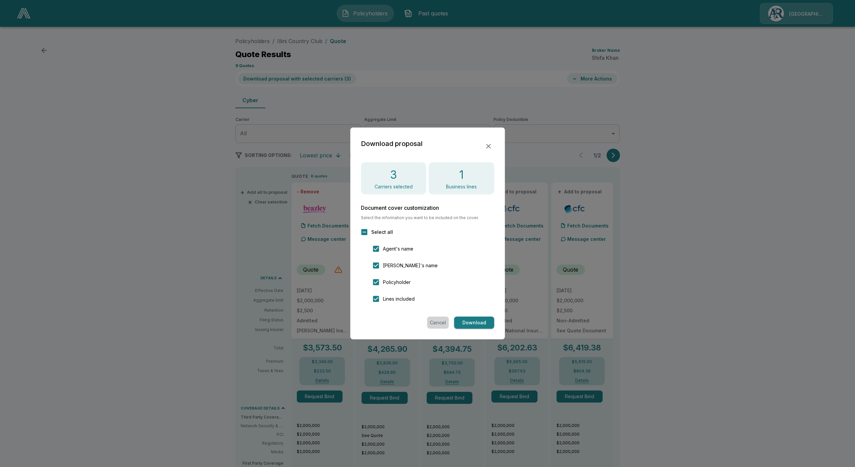
click at [441, 325] on button "Cancel" at bounding box center [438, 322] width 22 height 12
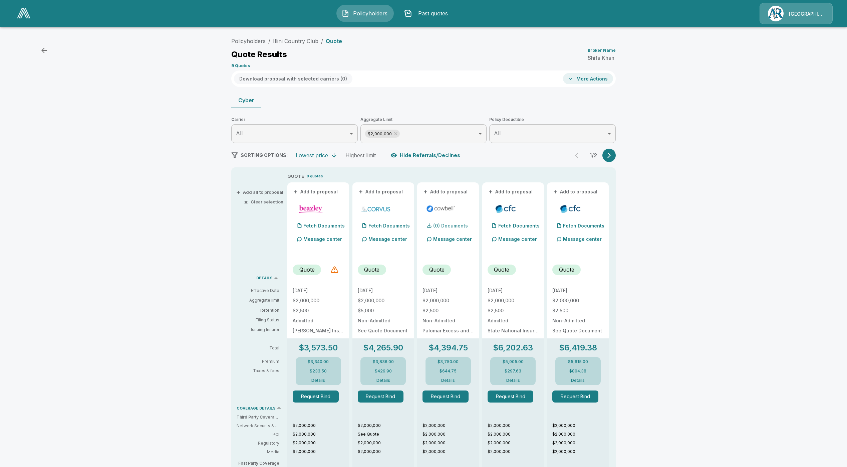
click at [440, 225] on p "(0) Documents" at bounding box center [450, 225] width 35 height 5
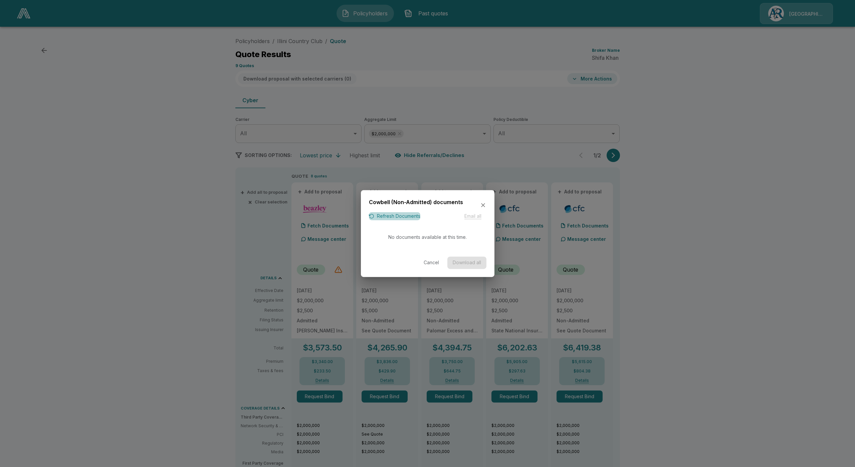
click at [405, 216] on button "Refresh Documents" at bounding box center [394, 216] width 51 height 8
click at [434, 266] on button "Cancel" at bounding box center [431, 262] width 21 height 12
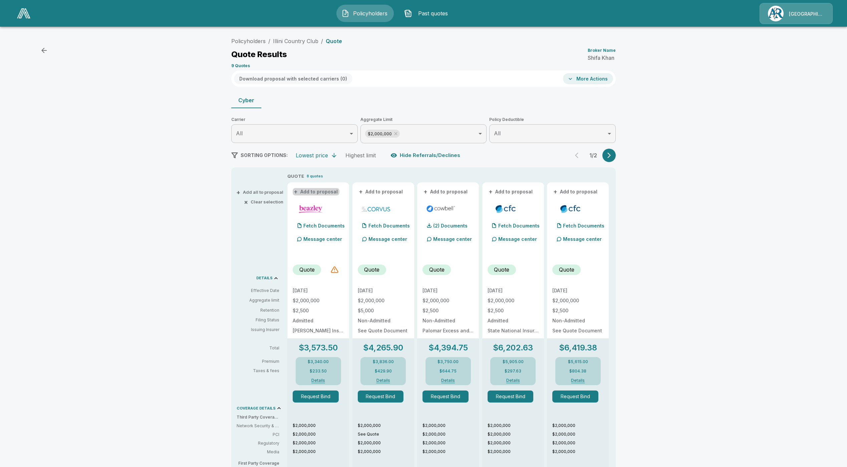
click at [328, 188] on button "+ Add to proposal" at bounding box center [316, 191] width 47 height 7
click at [395, 191] on button "+ Add to proposal" at bounding box center [381, 191] width 47 height 7
click at [458, 192] on button "+ Add to proposal" at bounding box center [446, 191] width 47 height 7
click at [300, 82] on button "Download proposal with selected carriers ( 3 )" at bounding box center [293, 78] width 118 height 11
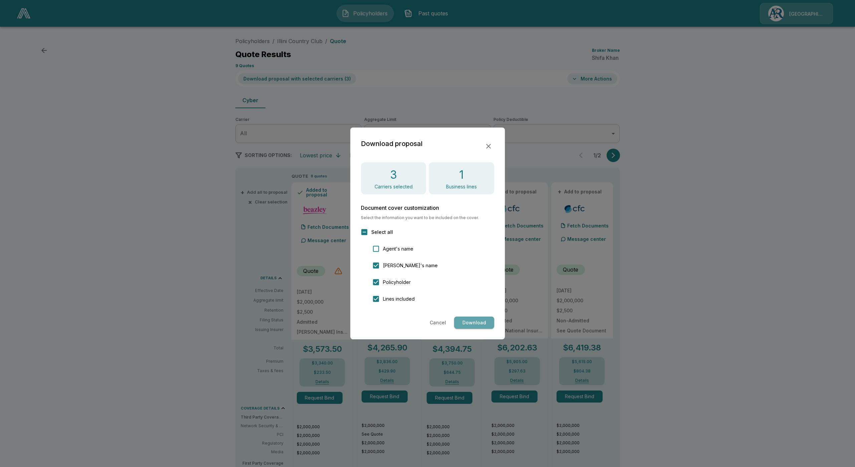
click at [459, 325] on button "Download" at bounding box center [474, 322] width 40 height 12
click at [439, 318] on button "Cancel" at bounding box center [438, 322] width 22 height 12
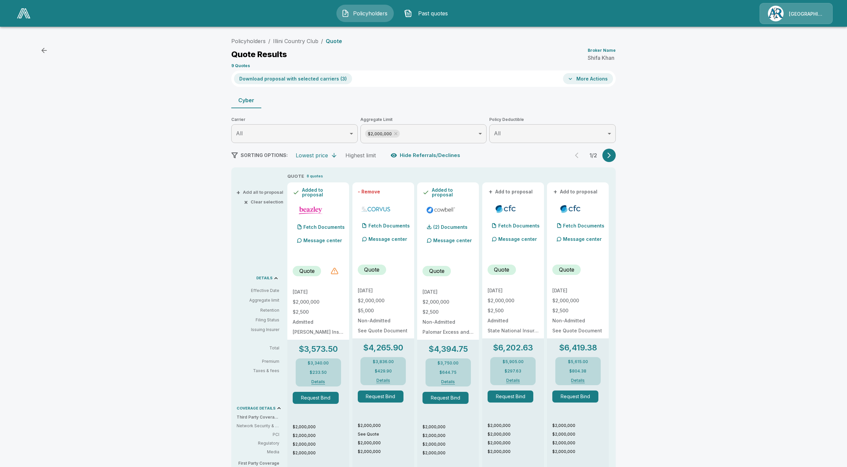
click at [335, 272] on div at bounding box center [334, 271] width 8 height 8
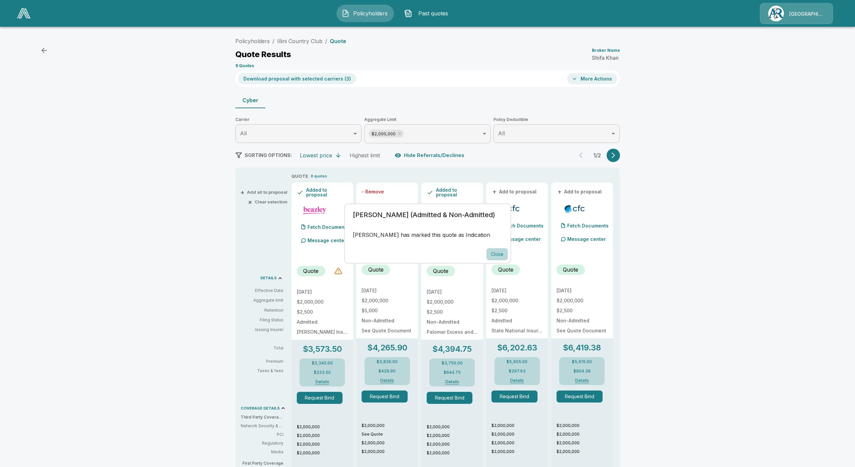
click at [498, 251] on button "Close" at bounding box center [496, 254] width 21 height 12
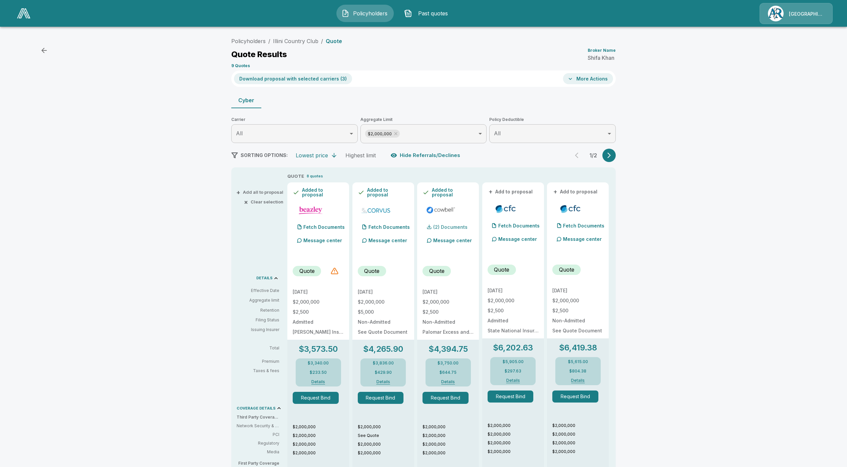
click at [461, 225] on p "(2) Documents" at bounding box center [450, 227] width 34 height 5
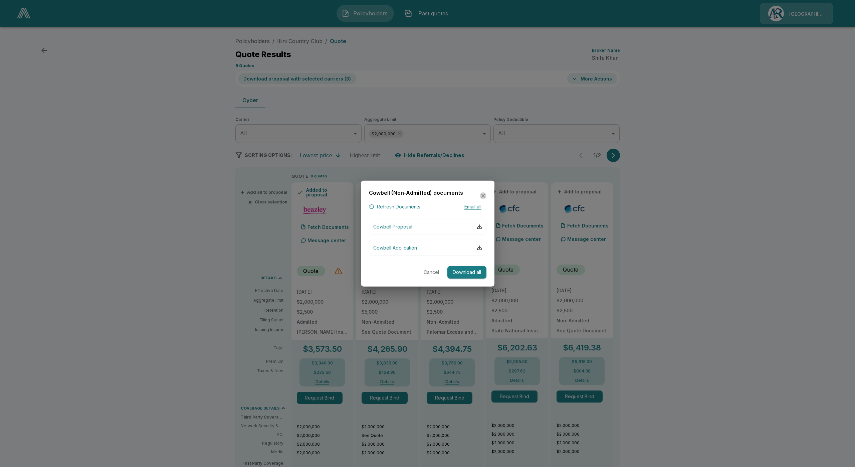
drag, startPoint x: 483, startPoint y: 194, endPoint x: 478, endPoint y: 195, distance: 4.5
click at [483, 193] on icon "button" at bounding box center [483, 195] width 7 height 7
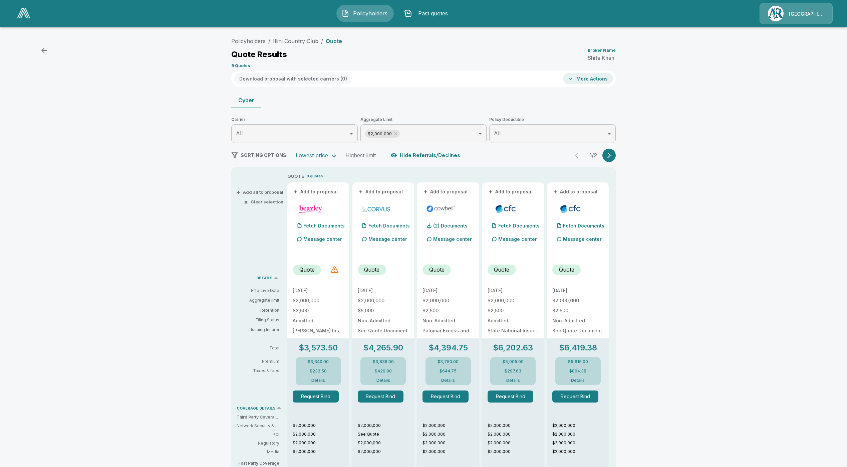
click at [600, 155] on p "1 / 2" at bounding box center [592, 155] width 13 height 5
click at [610, 154] on icon "button" at bounding box center [609, 155] width 7 height 7
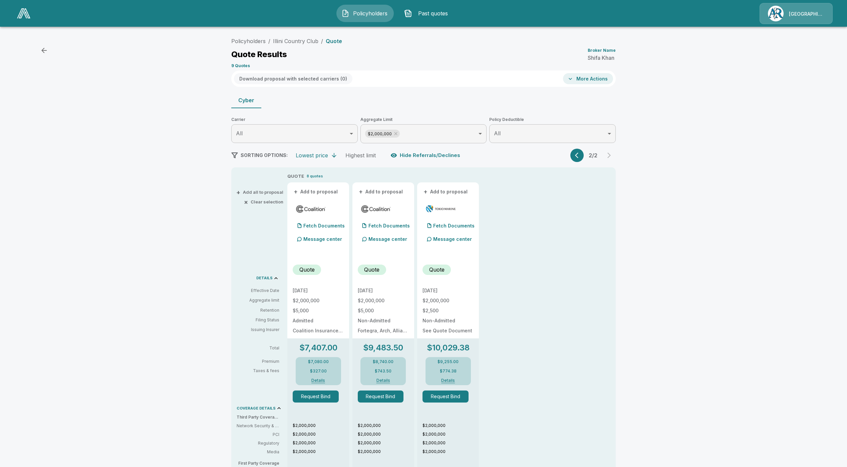
click at [581, 151] on button "button" at bounding box center [576, 155] width 13 height 13
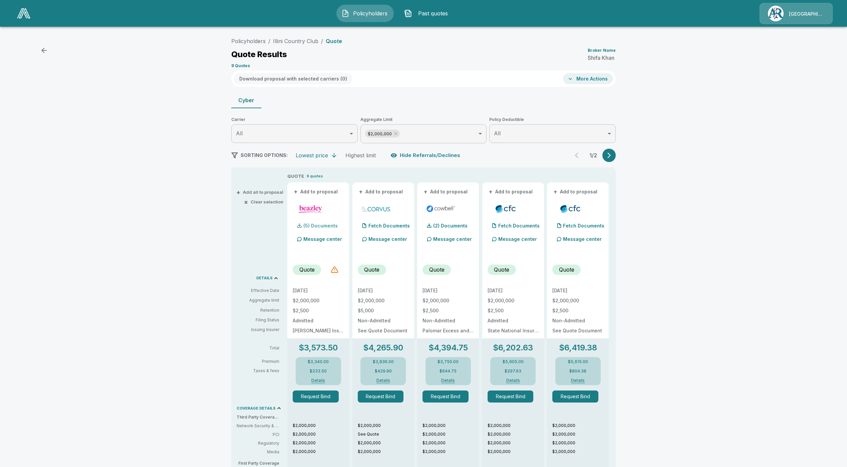
click at [318, 225] on p "(5) Documents" at bounding box center [320, 225] width 34 height 5
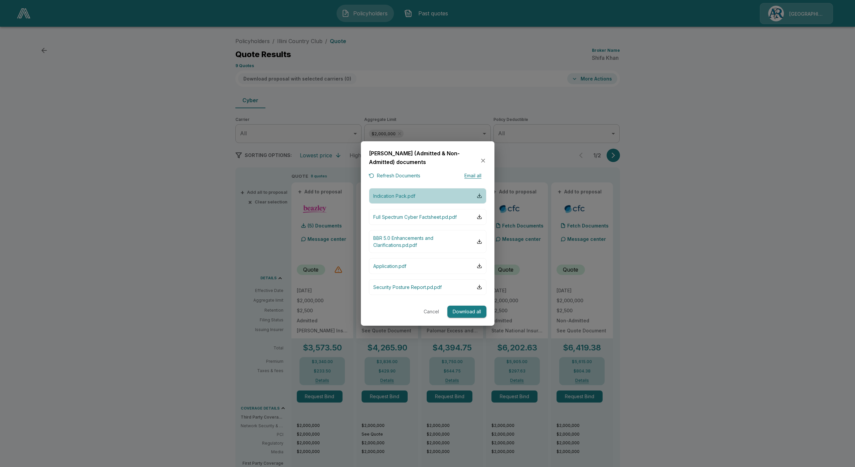
click at [408, 198] on p "Indication Pack.pdf" at bounding box center [394, 195] width 42 height 7
click at [436, 316] on button "Cancel" at bounding box center [431, 311] width 21 height 12
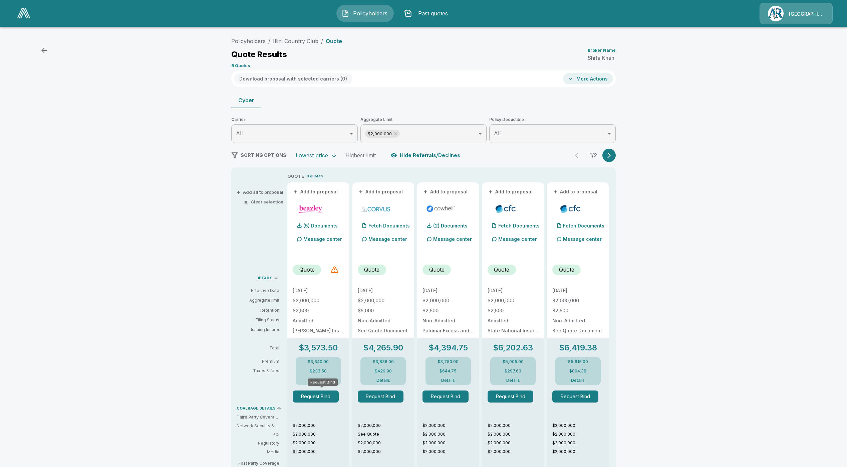
click at [311, 396] on button "Request Bind" at bounding box center [316, 396] width 46 height 12
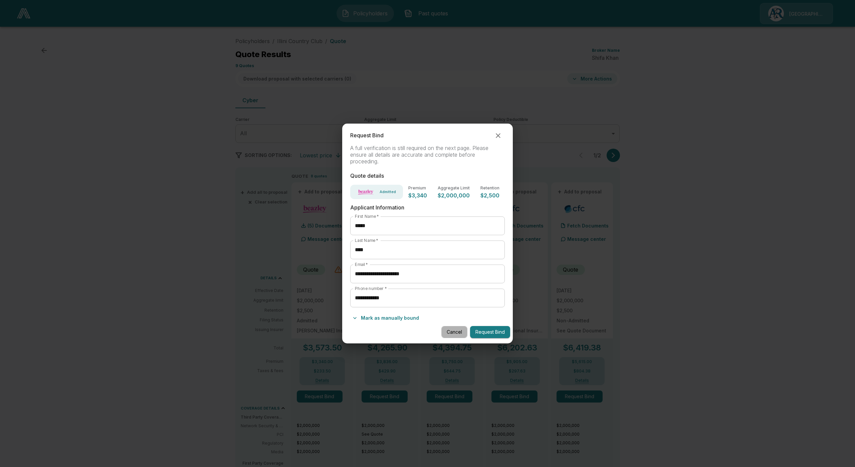
click at [449, 333] on button "Cancel" at bounding box center [454, 332] width 26 height 12
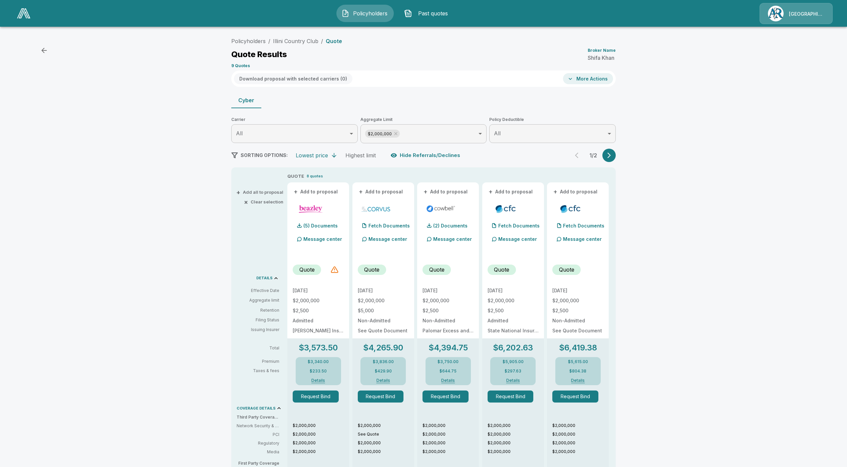
click at [362, 12] on span "Policyholders" at bounding box center [370, 13] width 37 height 8
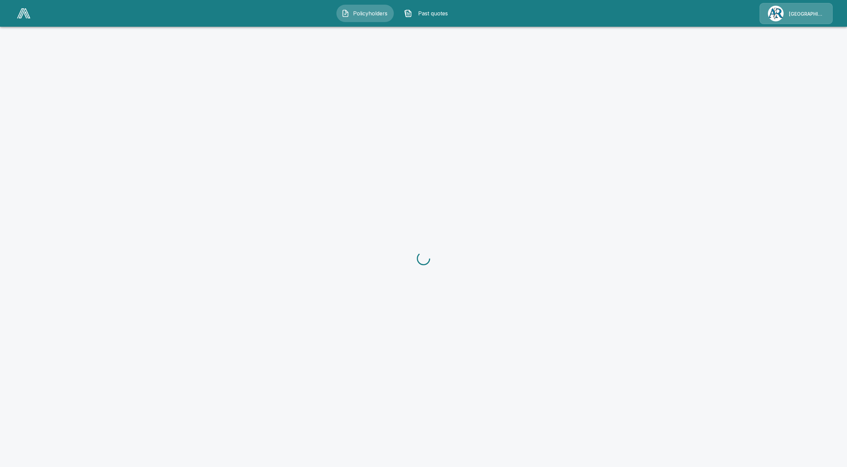
click at [24, 9] on img at bounding box center [23, 13] width 13 height 10
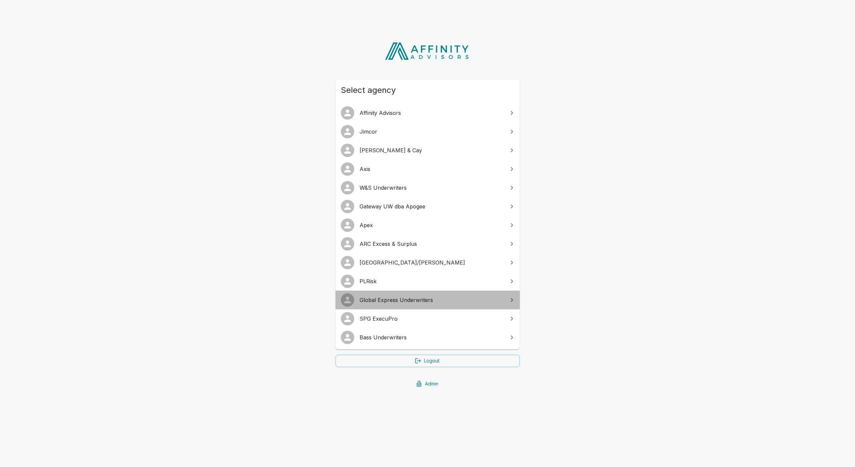
click at [386, 299] on span "Global Express Underwriters" at bounding box center [431, 300] width 144 height 8
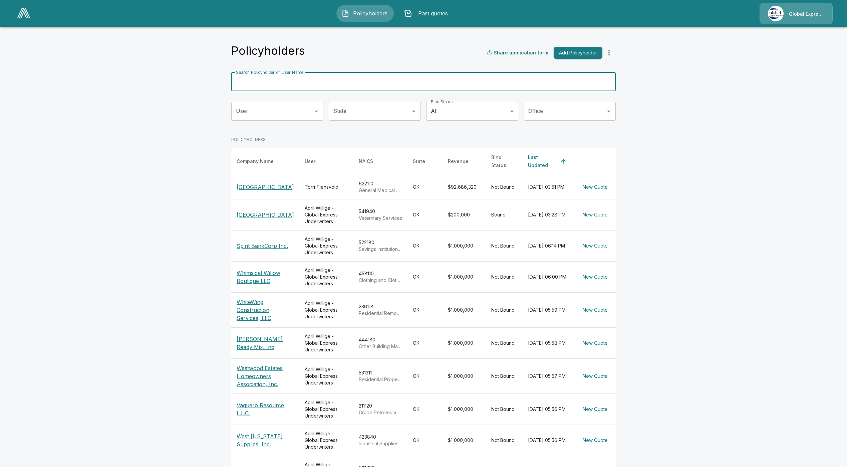
click at [293, 82] on input "Search Policyholder or User Name" at bounding box center [419, 81] width 377 height 19
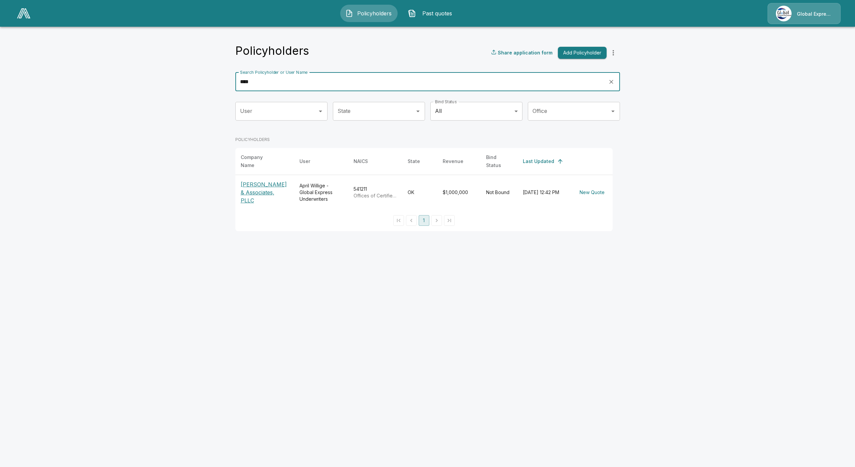
type input "****"
click at [259, 194] on p "[PERSON_NAME] & Associates, PLLC" at bounding box center [265, 192] width 48 height 24
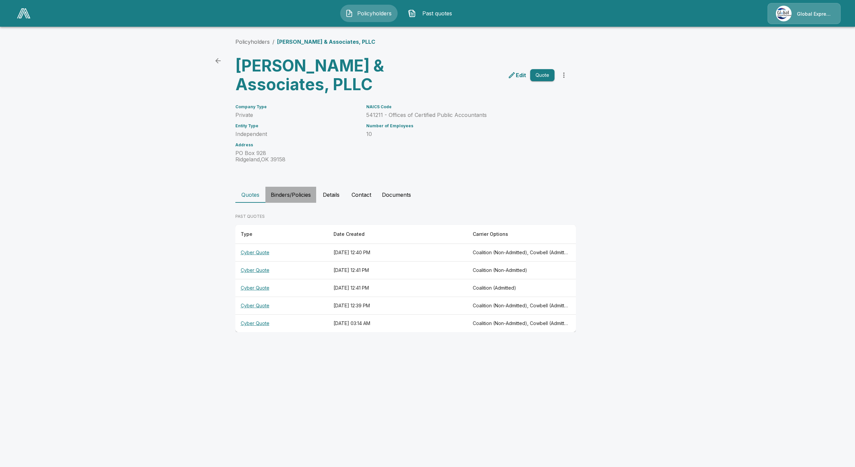
click at [288, 197] on button "Binders/Policies" at bounding box center [290, 195] width 51 height 16
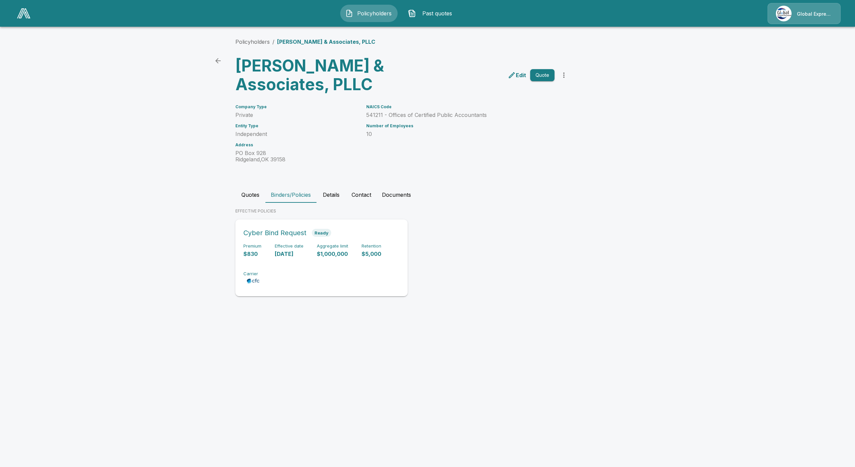
click at [301, 266] on div "Premium $830 Effective date 9/3/2025 Aggregate limit $1,000,000 Retention $5,00…" at bounding box center [321, 264] width 156 height 42
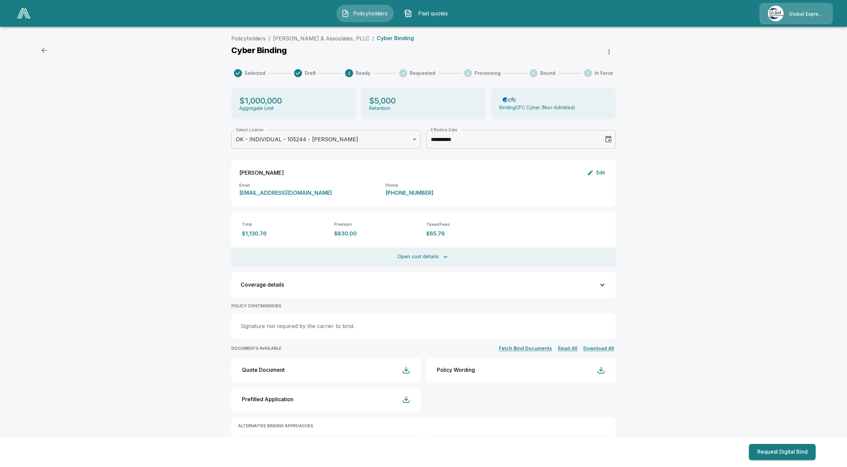
click at [168, 337] on div "**********" at bounding box center [423, 276] width 847 height 489
click at [175, 175] on div "**********" at bounding box center [423, 276] width 847 height 489
click at [249, 40] on link "Policyholders" at bounding box center [248, 38] width 34 height 7
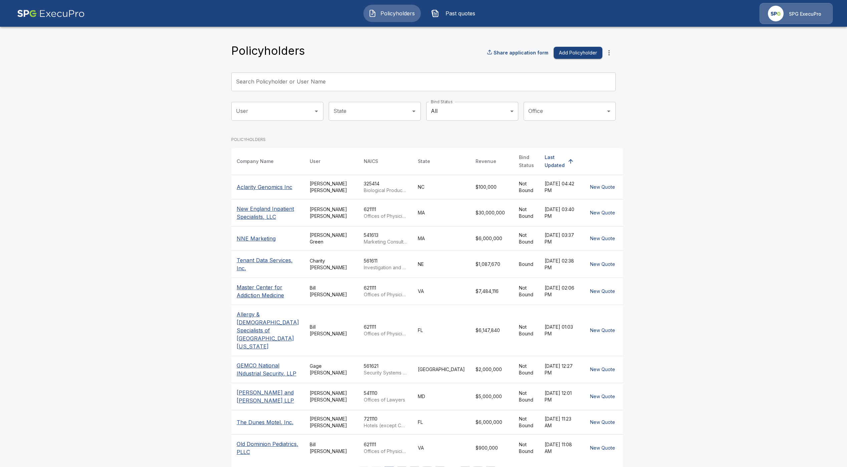
click at [302, 84] on input "Search Policyholder or User Name" at bounding box center [419, 81] width 377 height 19
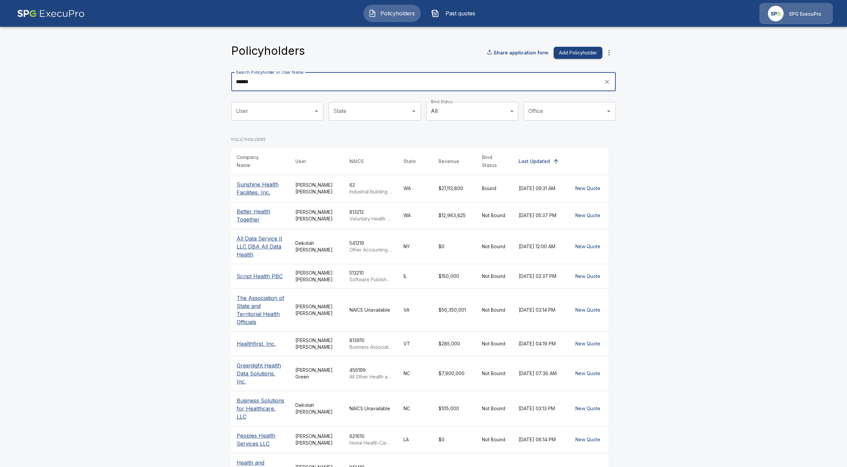
click at [261, 82] on input "******" at bounding box center [415, 81] width 368 height 19
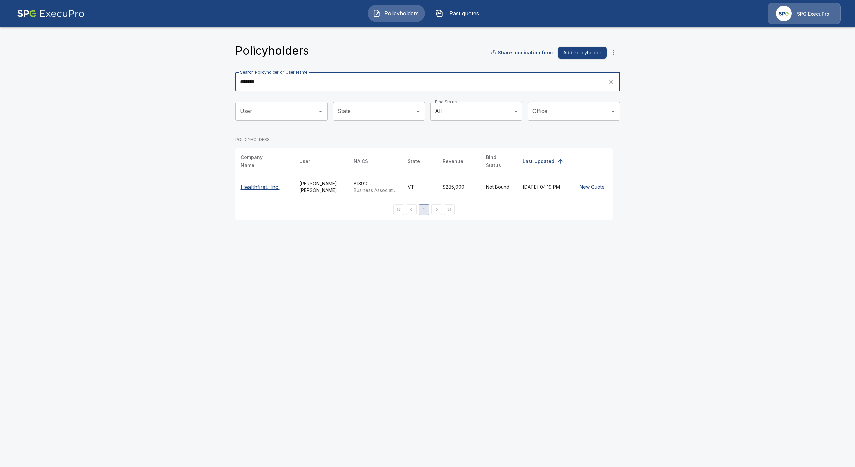
type input "*******"
click at [259, 184] on p "Healthfirst, Inc." at bounding box center [265, 187] width 48 height 8
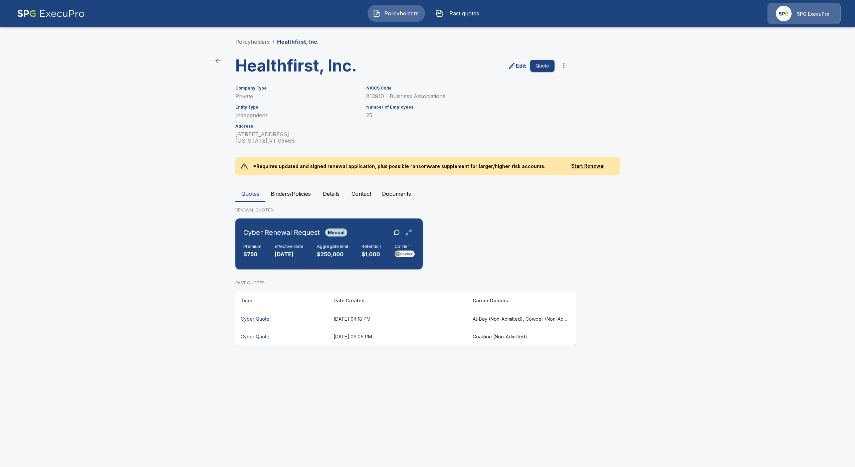
click at [295, 251] on p "[DATE]" at bounding box center [289, 254] width 29 height 8
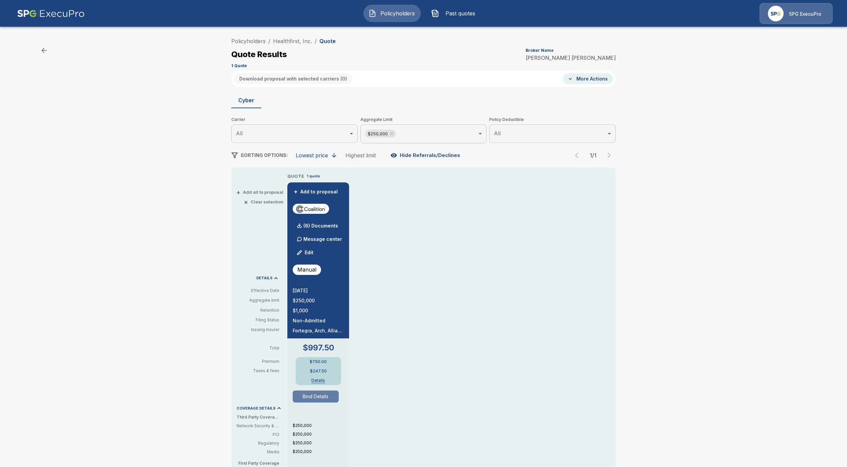
click at [320, 392] on button "Bind Details" at bounding box center [316, 396] width 46 height 12
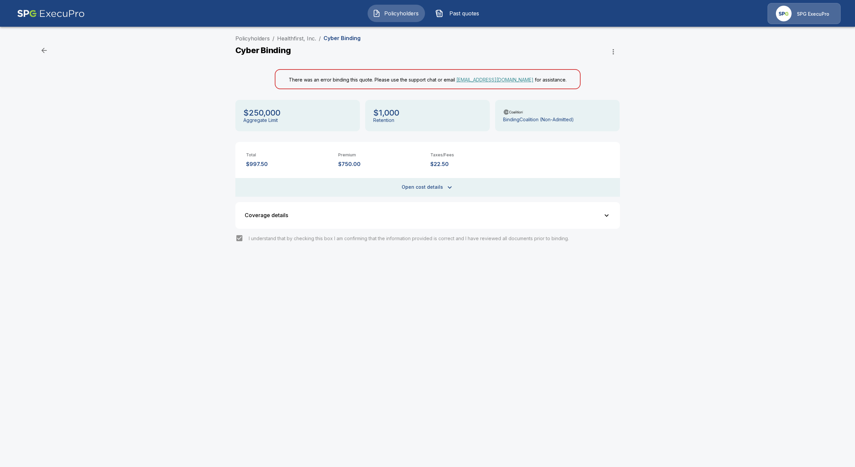
click at [365, 229] on div "Policyholders / Healthfirst, Inc. / Cyber Binding Cyber Binding There was an er…" at bounding box center [427, 155] width 401 height 242
click at [361, 220] on button "Coverage details" at bounding box center [427, 215] width 376 height 19
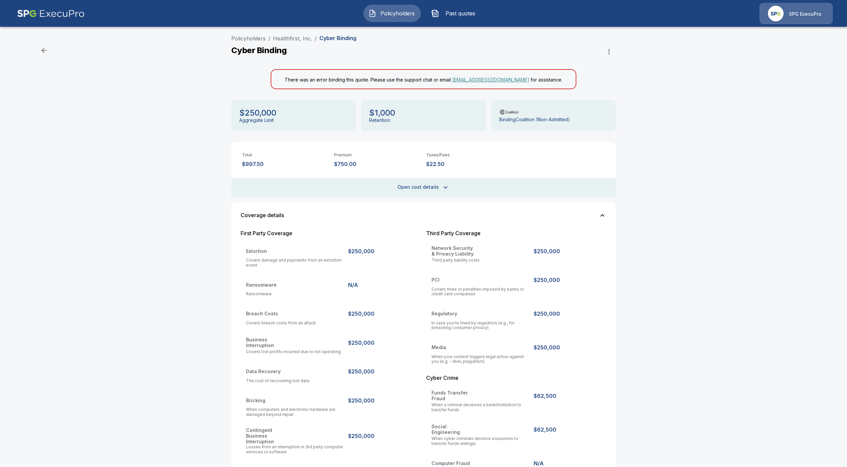
click at [358, 220] on button "Coverage details" at bounding box center [423, 215] width 376 height 19
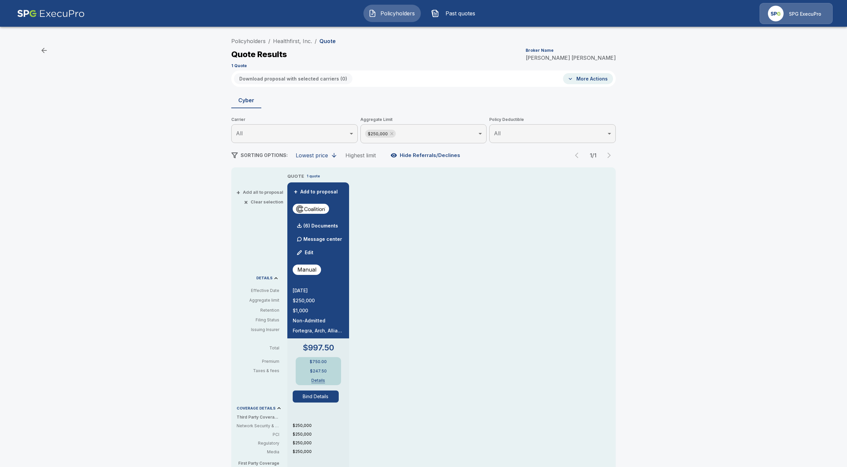
click at [70, 16] on img at bounding box center [51, 13] width 68 height 21
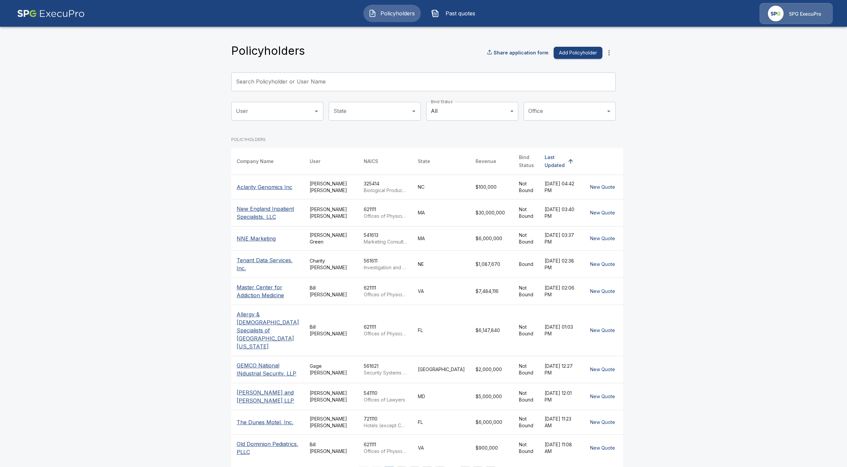
click at [582, 52] on button "Add Policyholder" at bounding box center [578, 53] width 49 height 12
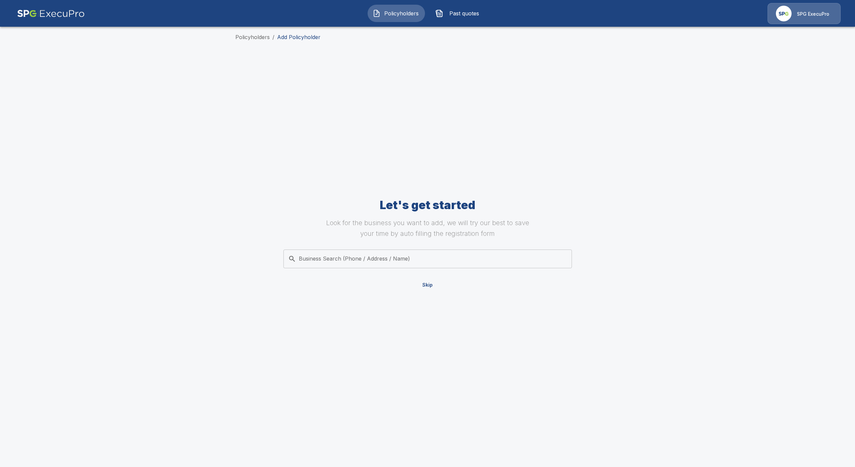
click at [393, 258] on input "Business Search (Phone / Address / Name)" at bounding box center [426, 258] width 280 height 13
type input "******"
click at [282, 233] on div "Let's get started Look for the business you want to add, we will try our best t…" at bounding box center [427, 244] width 384 height 373
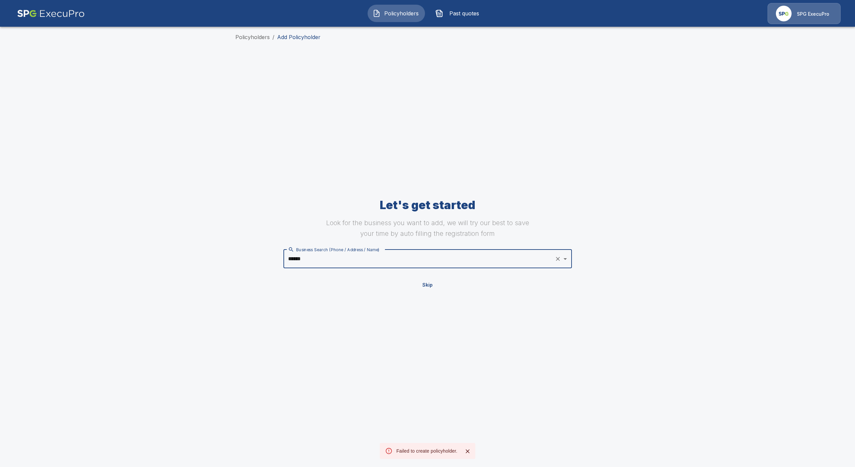
drag, startPoint x: 356, startPoint y: 260, endPoint x: 277, endPoint y: 262, distance: 78.8
click at [277, 262] on div "Business Search (Phone / Address / Name) ****** Business Search (Phone / Addres…" at bounding box center [427, 261] width 384 height 24
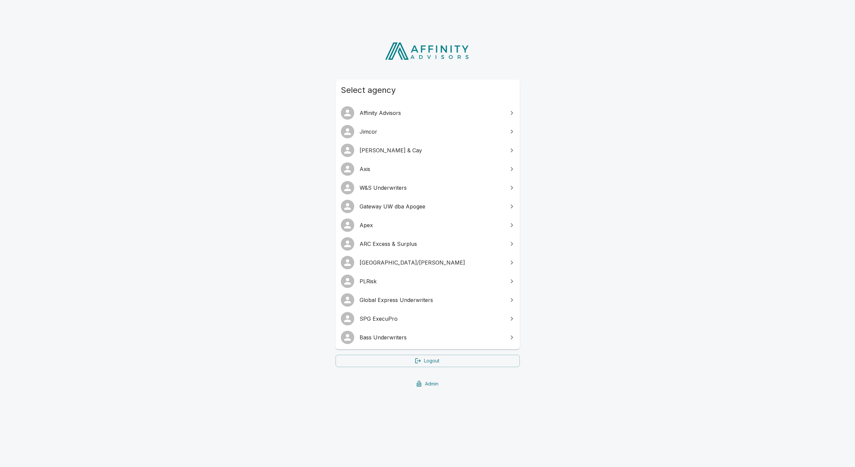
drag, startPoint x: 456, startPoint y: 65, endPoint x: 447, endPoint y: 60, distance: 9.7
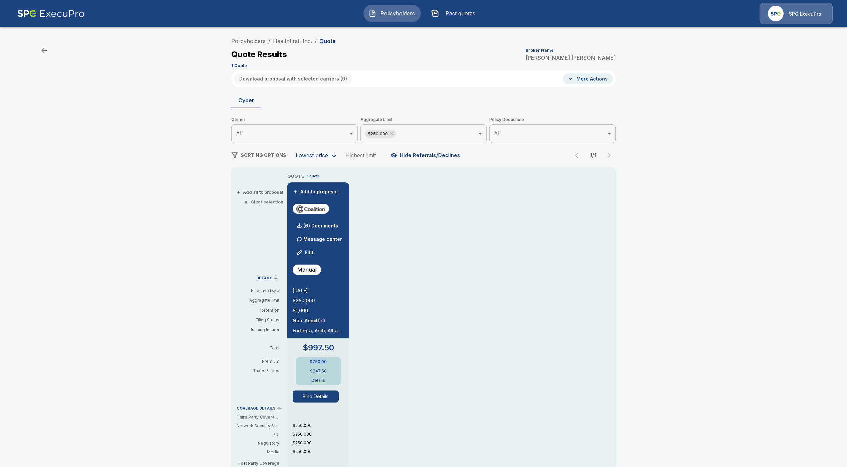
drag, startPoint x: 333, startPoint y: 360, endPoint x: 303, endPoint y: 360, distance: 30.7
click at [303, 360] on div "$750.00 $247.50 Details" at bounding box center [318, 371] width 45 height 28
copy p "$750.00"
click at [322, 380] on button "Details" at bounding box center [318, 380] width 27 height 4
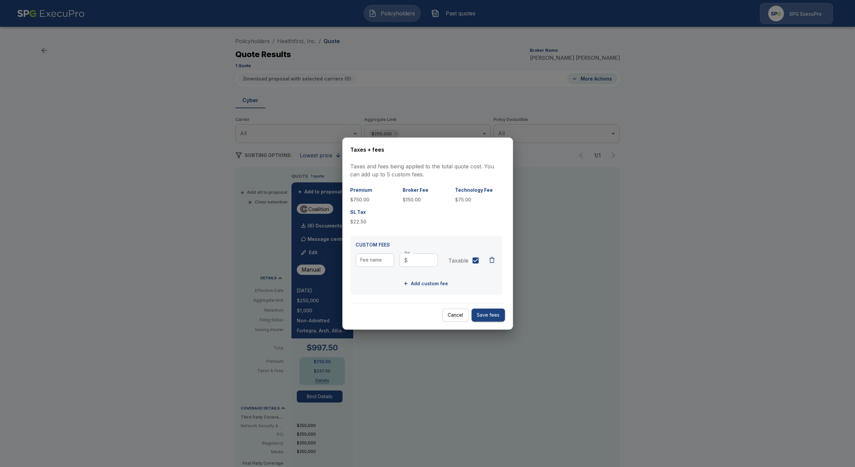
click at [466, 310] on button "Cancel" at bounding box center [455, 314] width 27 height 13
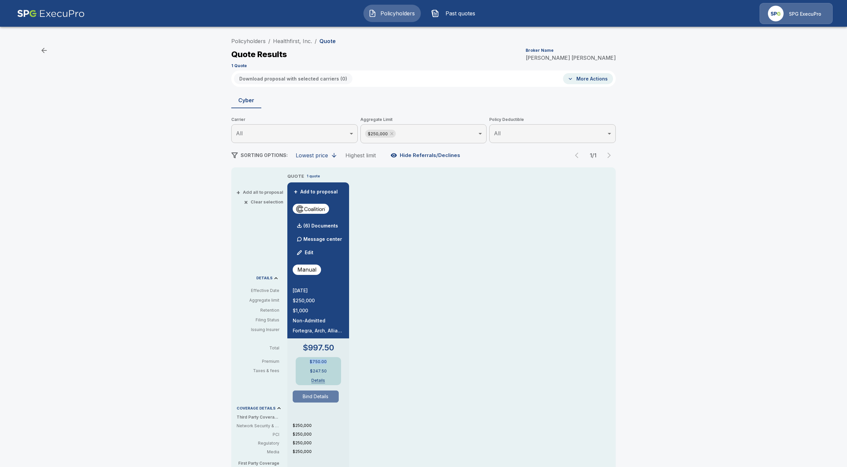
click at [316, 395] on button "Bind Details" at bounding box center [316, 396] width 46 height 12
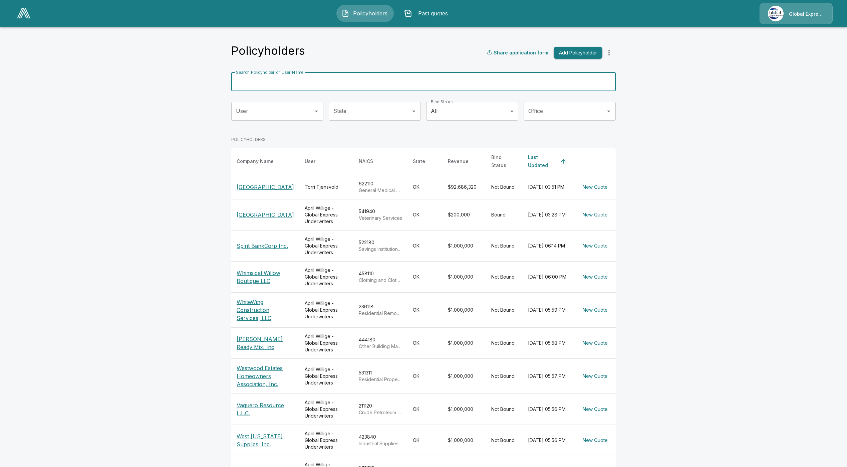
click at [394, 84] on input "Search Policyholder or User Name" at bounding box center [419, 81] width 377 height 19
click at [269, 185] on p "McAlester Regional Health Center" at bounding box center [265, 187] width 57 height 8
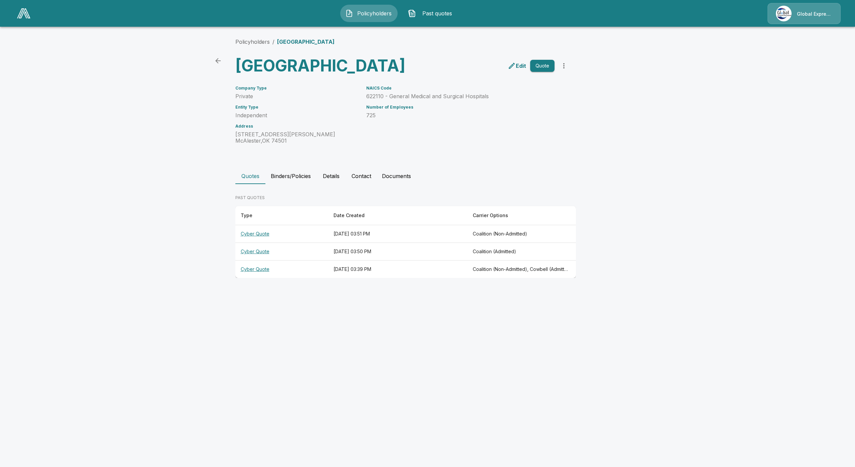
click at [250, 278] on th "Cyber Quote" at bounding box center [281, 269] width 93 height 18
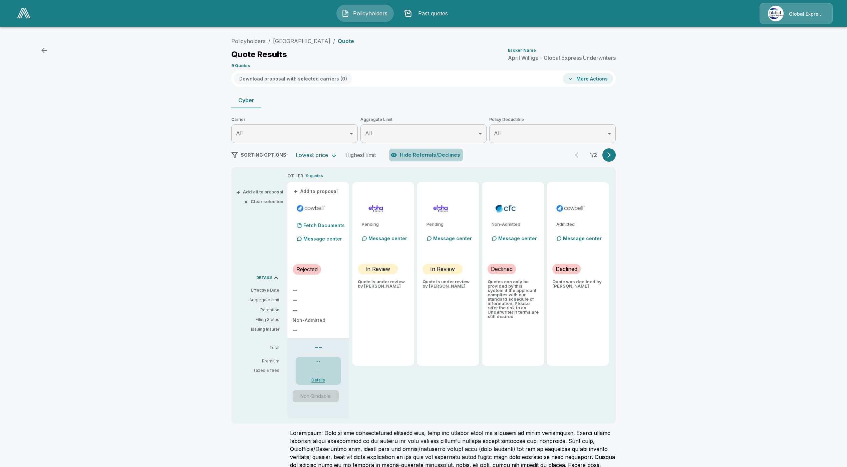
click at [430, 151] on button "Hide Referrals/Declines" at bounding box center [426, 155] width 74 height 13
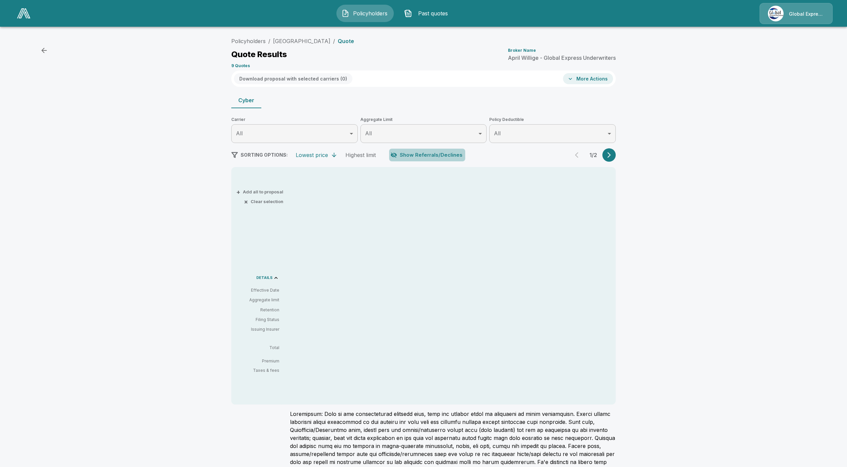
click at [430, 151] on button "Show Referrals/Declines" at bounding box center [427, 155] width 76 height 13
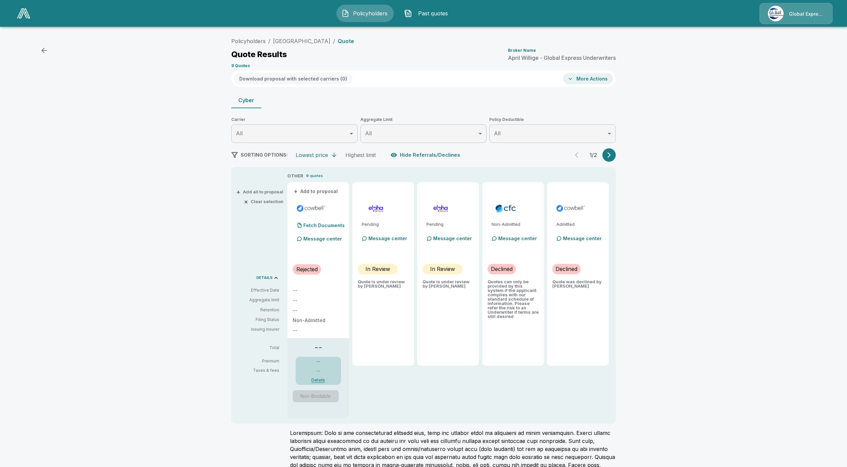
click at [621, 152] on div "Policyholders / McAlester Regional Health Center / Quote Quote Results Broker N…" at bounding box center [423, 279] width 401 height 490
click at [616, 150] on div "1 / 2" at bounding box center [592, 154] width 45 height 13
click at [612, 154] on icon "button" at bounding box center [609, 155] width 7 height 7
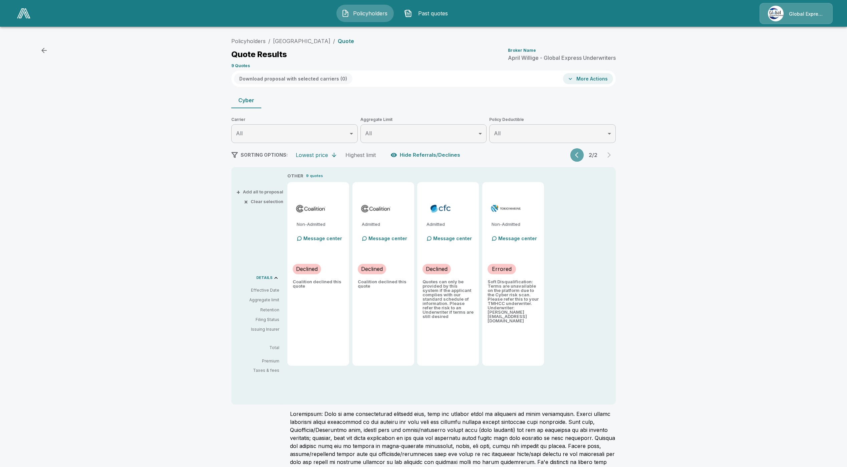
click at [582, 154] on icon "button" at bounding box center [578, 155] width 7 height 7
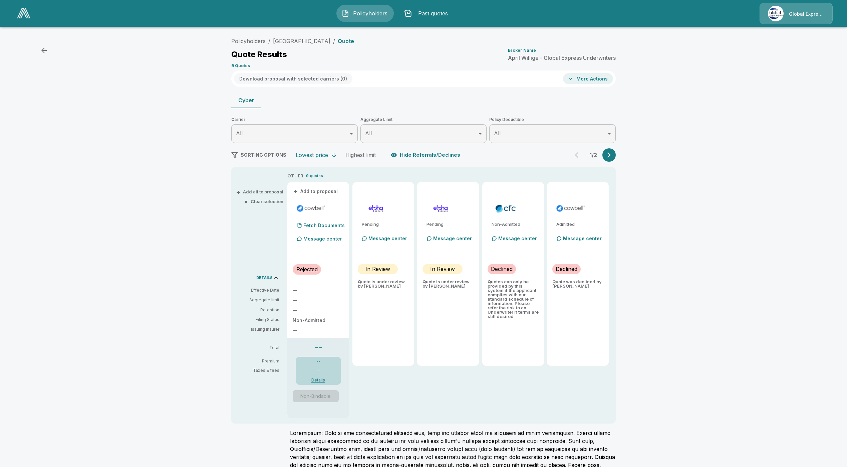
click at [442, 156] on button "Hide Referrals/Declines" at bounding box center [426, 155] width 74 height 13
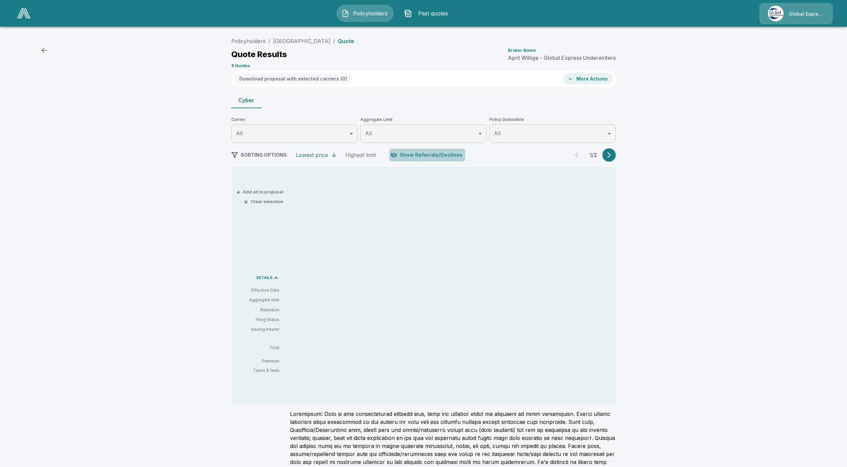
click at [442, 156] on button "Show Referrals/Declines" at bounding box center [427, 155] width 76 height 13
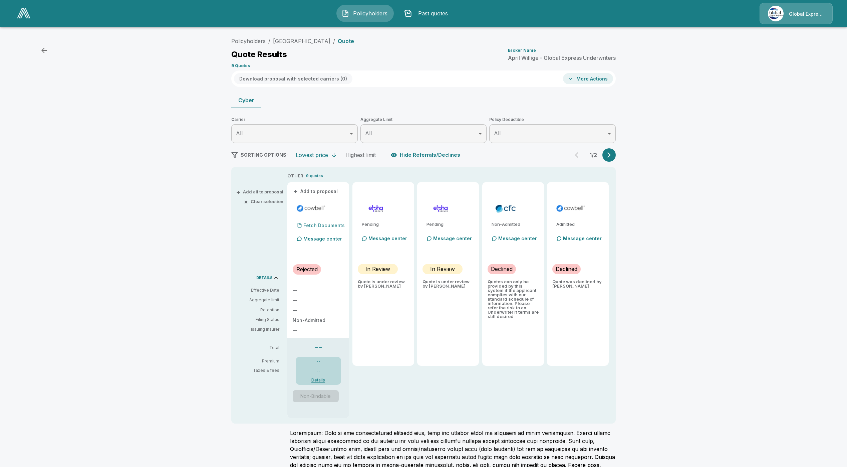
click at [322, 227] on p "Fetch Documents" at bounding box center [323, 225] width 41 height 5
click at [325, 224] on p "(0) Documents" at bounding box center [320, 225] width 35 height 5
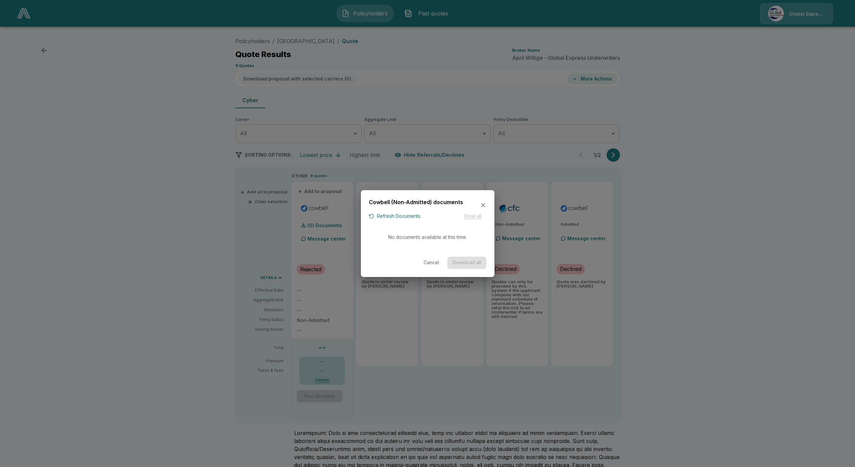
click at [414, 217] on button "Refresh Documents" at bounding box center [394, 216] width 51 height 8
click at [433, 263] on button "Cancel" at bounding box center [431, 262] width 21 height 12
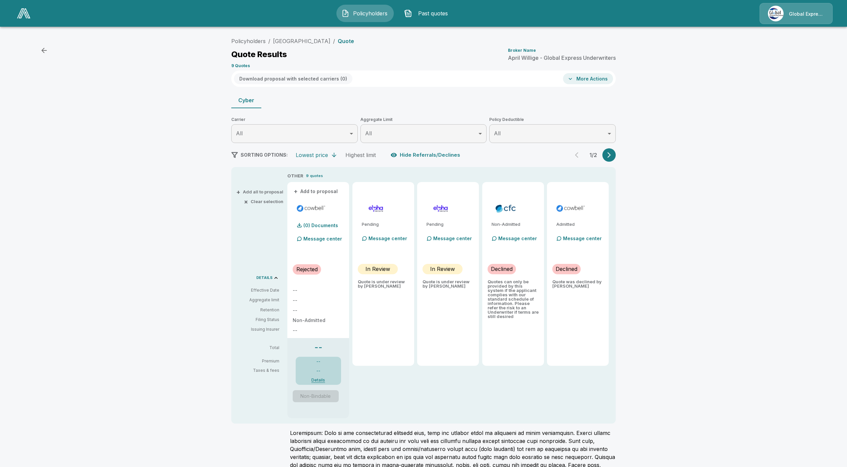
click at [433, 158] on button "Hide Referrals/Declines" at bounding box center [426, 155] width 74 height 13
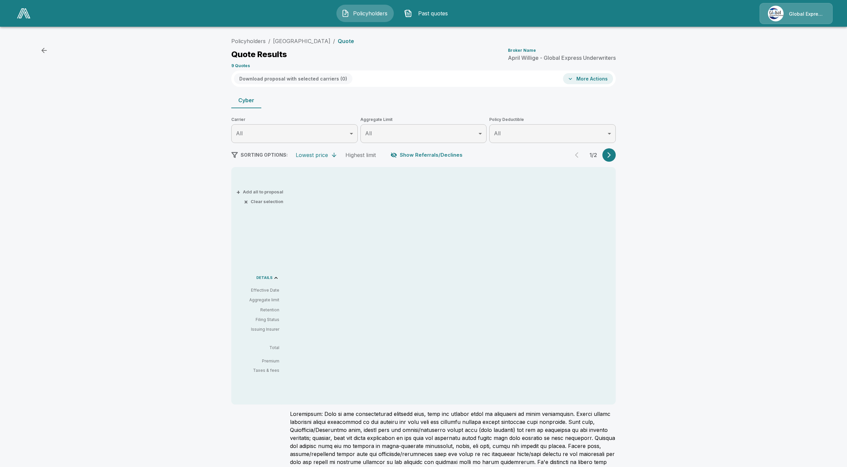
click at [433, 158] on button "Show Referrals/Declines" at bounding box center [427, 155] width 76 height 13
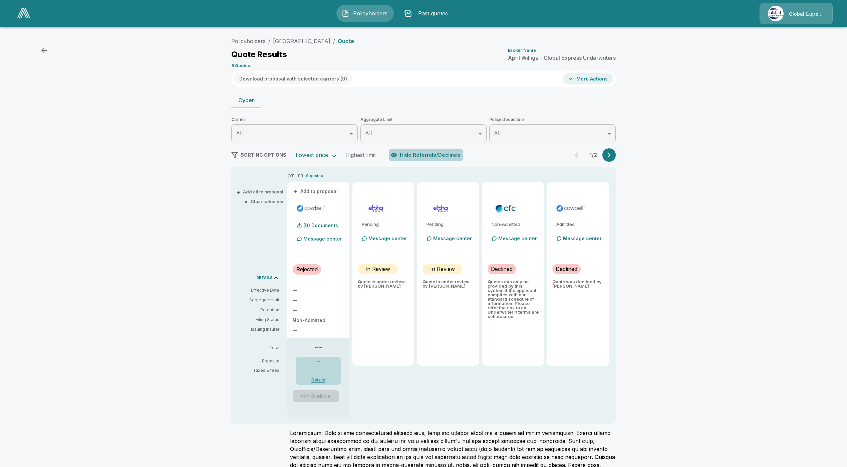
click at [432, 157] on button "Hide Referrals/Declines" at bounding box center [426, 155] width 74 height 13
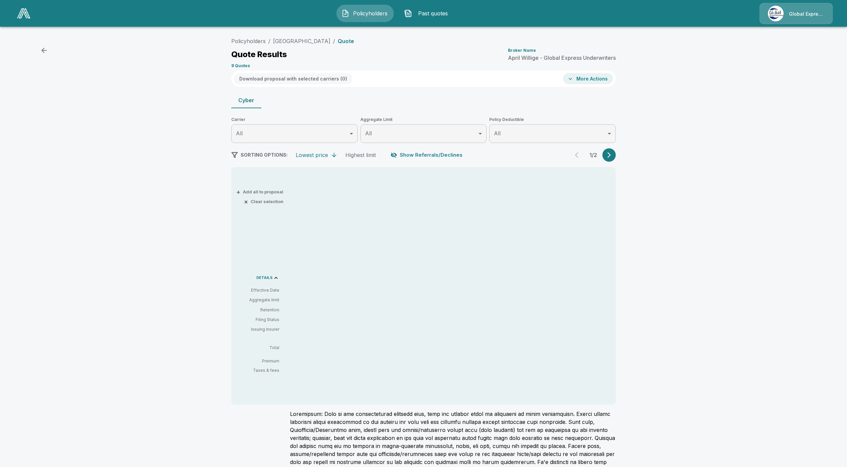
click at [432, 158] on button "Show Referrals/Declines" at bounding box center [427, 155] width 76 height 13
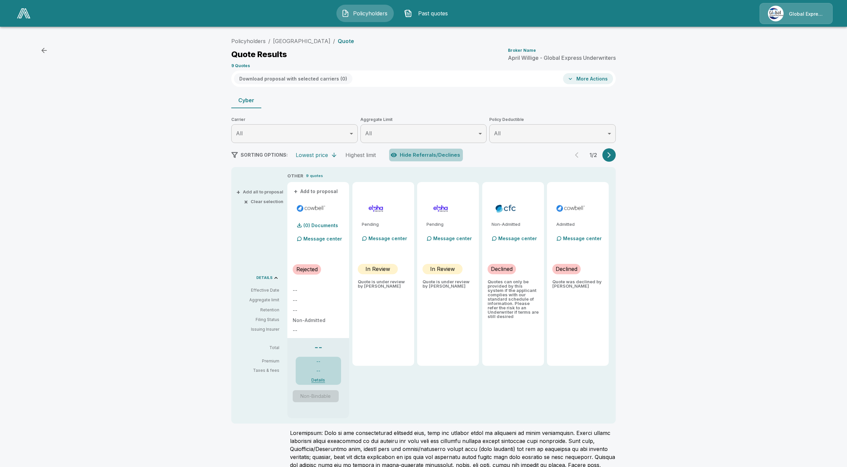
click at [437, 156] on button "Hide Referrals/Declines" at bounding box center [426, 155] width 74 height 13
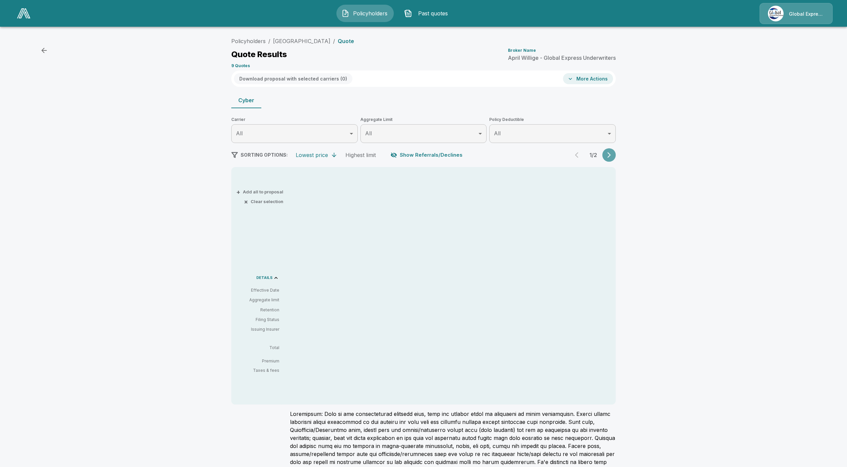
click at [612, 154] on icon "button" at bounding box center [609, 155] width 7 height 7
click at [582, 154] on icon "button" at bounding box center [578, 155] width 7 height 7
click at [402, 154] on button "Show Referrals/Declines" at bounding box center [427, 155] width 76 height 13
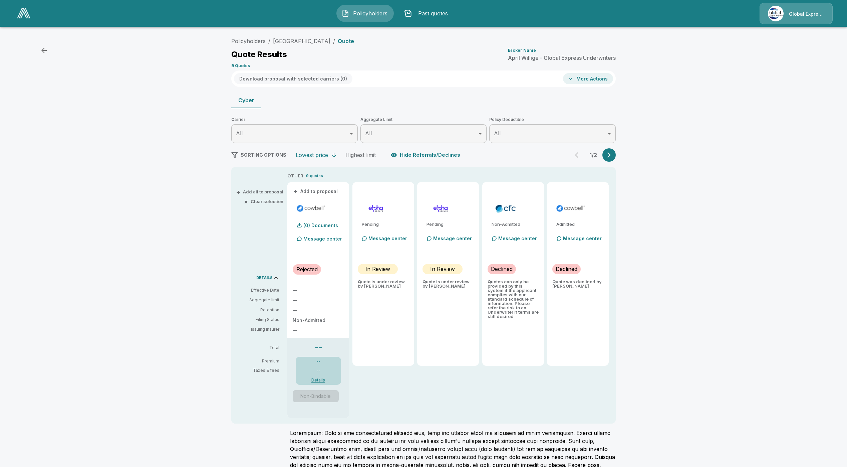
click at [612, 154] on icon "button" at bounding box center [609, 155] width 7 height 7
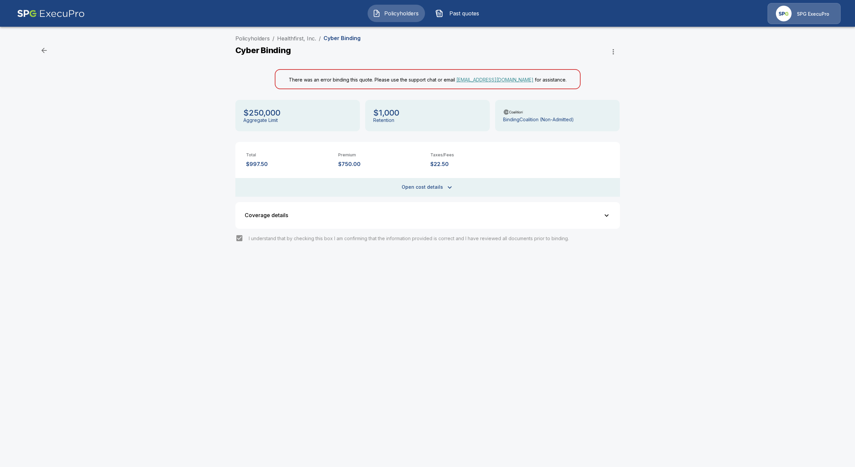
click at [611, 54] on icon "button" at bounding box center [613, 52] width 8 height 8
click at [601, 64] on ul "Mark as manual bind" at bounding box center [589, 66] width 64 height 17
click at [300, 263] on div at bounding box center [427, 233] width 855 height 467
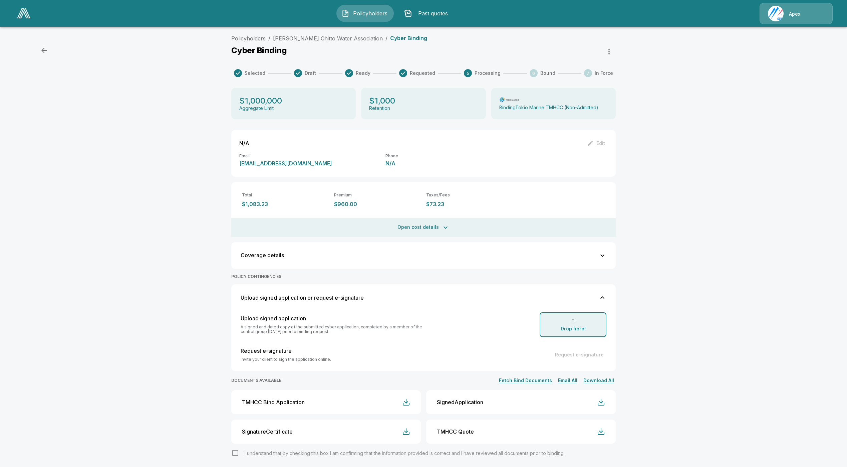
click at [300, 42] on li "[PERSON_NAME] Chitto Water Association" at bounding box center [328, 38] width 110 height 8
click at [305, 39] on link "[PERSON_NAME] Chitto Water Association" at bounding box center [328, 38] width 110 height 7
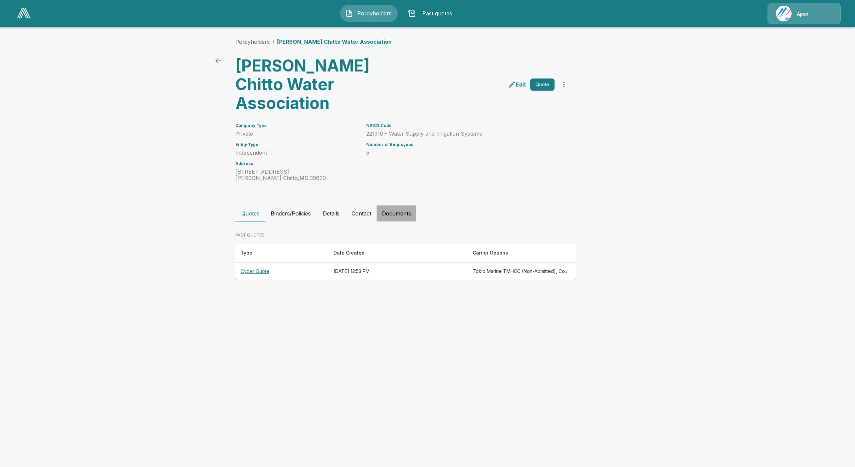
click at [392, 205] on button "Documents" at bounding box center [396, 213] width 40 height 16
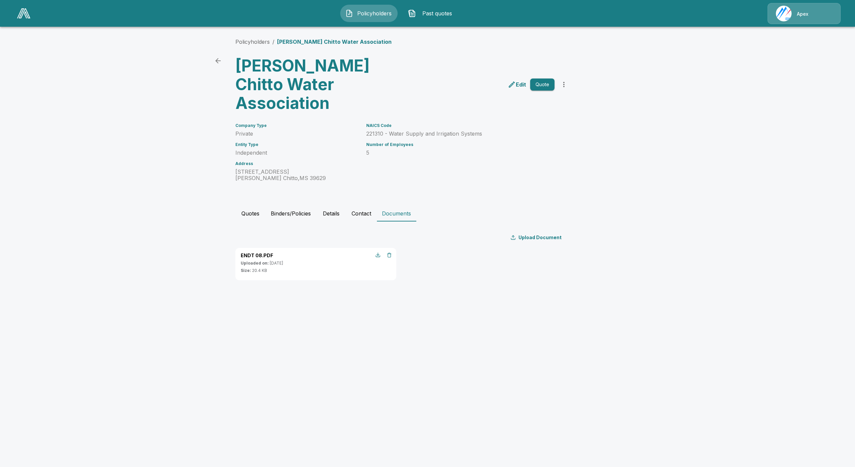
drag, startPoint x: 123, startPoint y: 189, endPoint x: 118, endPoint y: 176, distance: 13.5
click at [120, 185] on main "Policyholders / Bogue Chitto Water Association Bogue Chitto Water Association E…" at bounding box center [427, 146] width 855 height 293
